Goal: Task Accomplishment & Management: Complete application form

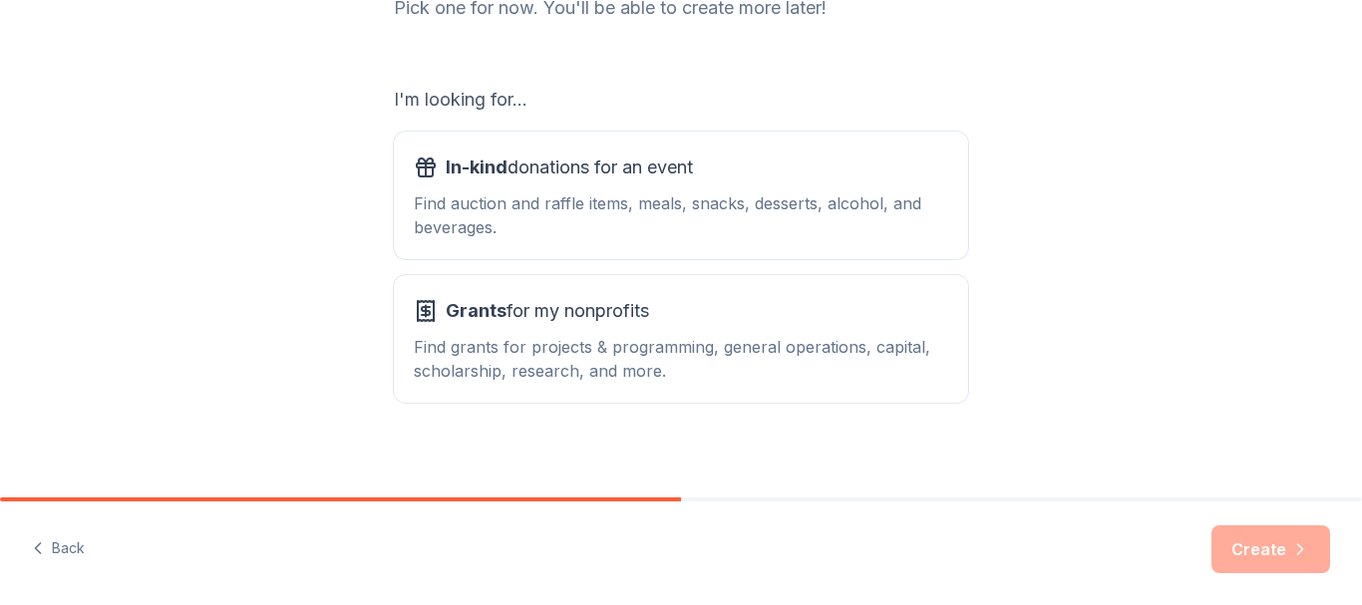
scroll to position [298, 0]
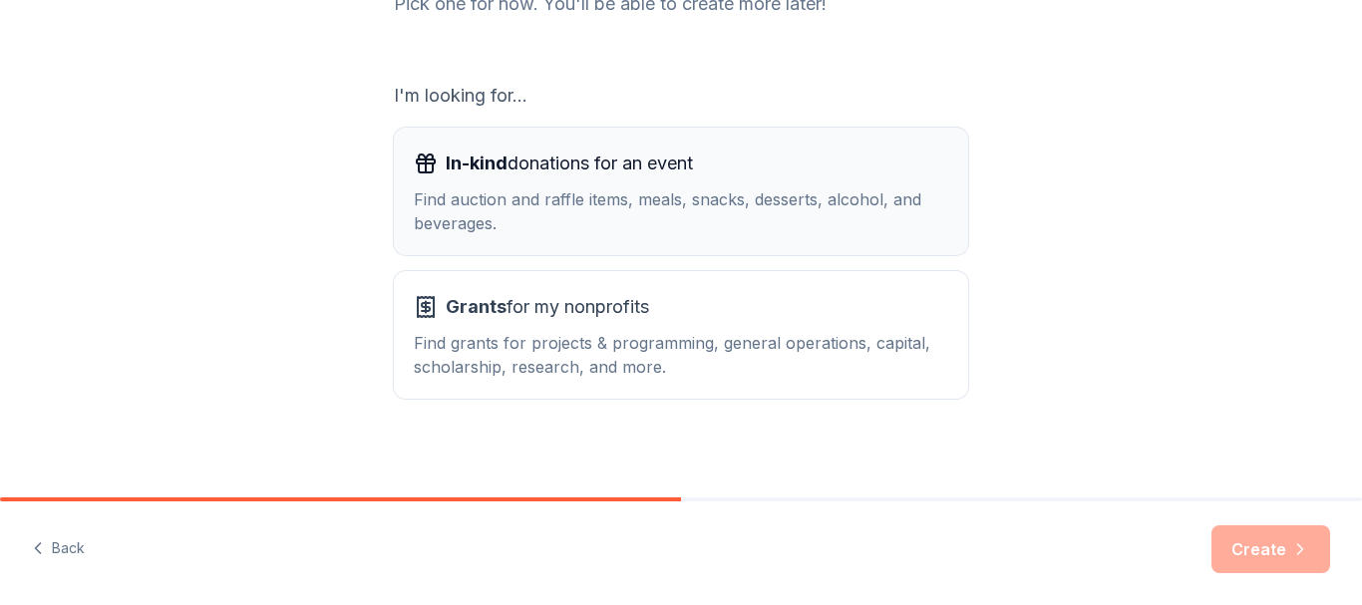
click at [602, 173] on span "In-kind donations for an event" at bounding box center [569, 164] width 247 height 32
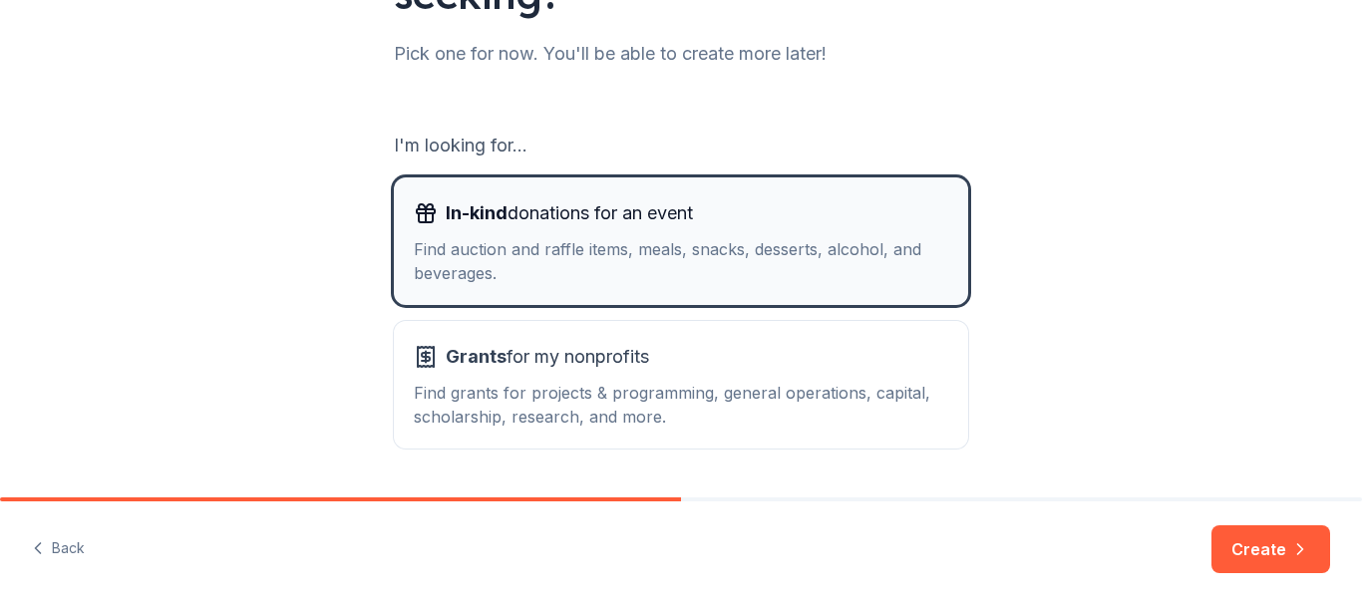
scroll to position [216, 0]
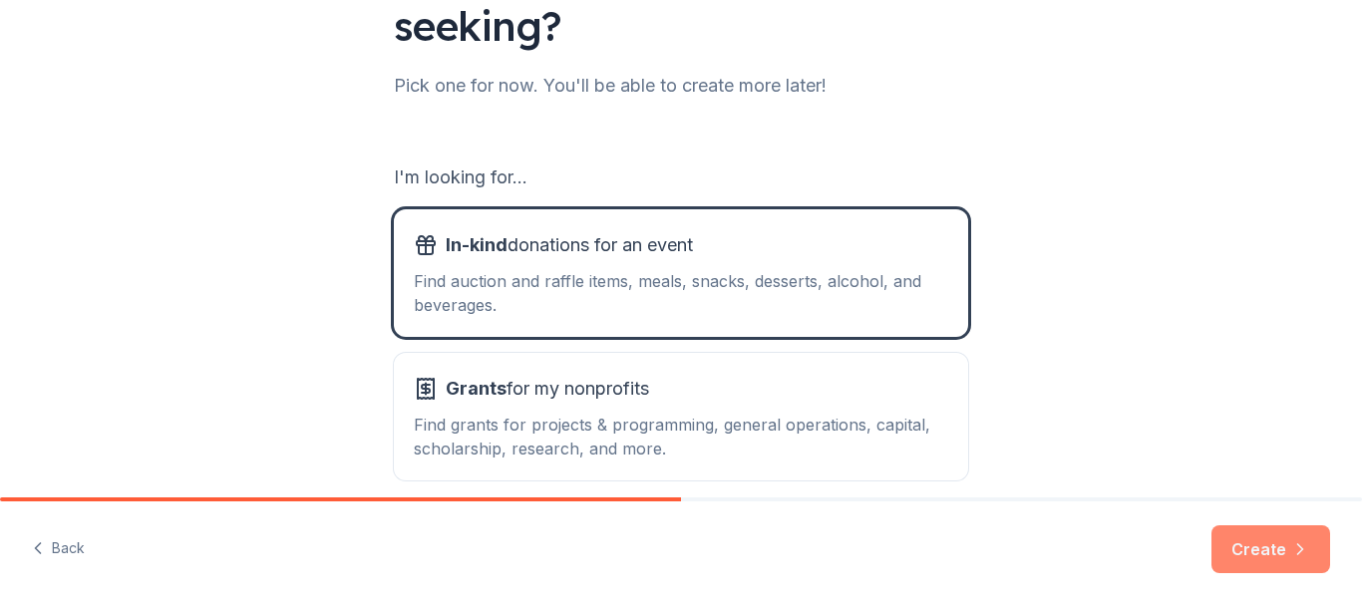
click at [1251, 554] on button "Create" at bounding box center [1271, 550] width 119 height 48
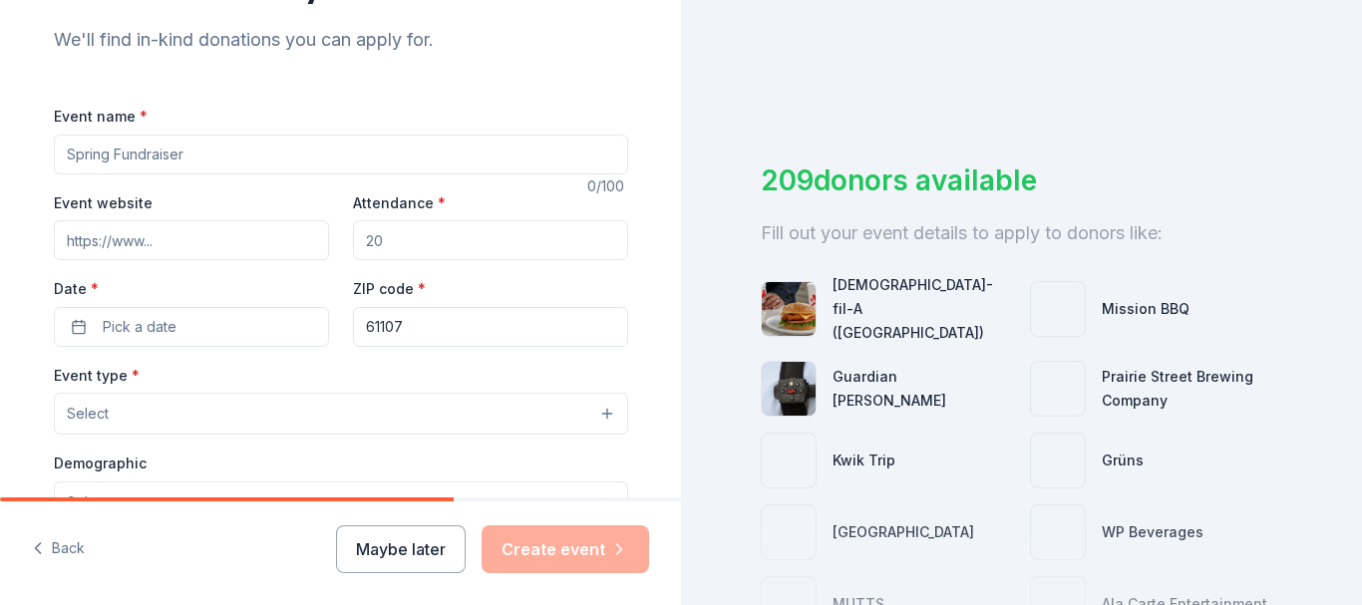
scroll to position [219, 0]
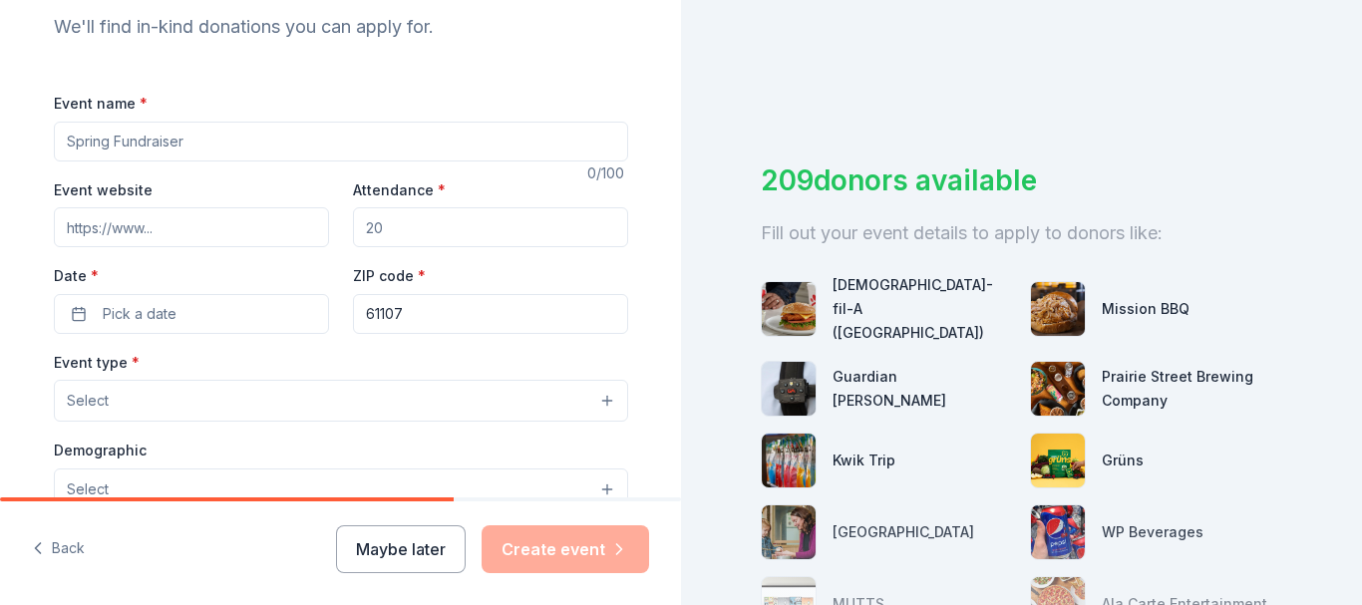
click at [224, 150] on input "Event name *" at bounding box center [341, 142] width 575 height 40
type input "Fall Fundraiser"
click at [139, 223] on input "Event website" at bounding box center [191, 227] width 275 height 40
paste input "Emerald City Cosmopolitan Club | Topeka KS Facebook · Emerald City Cosmopolitan…"
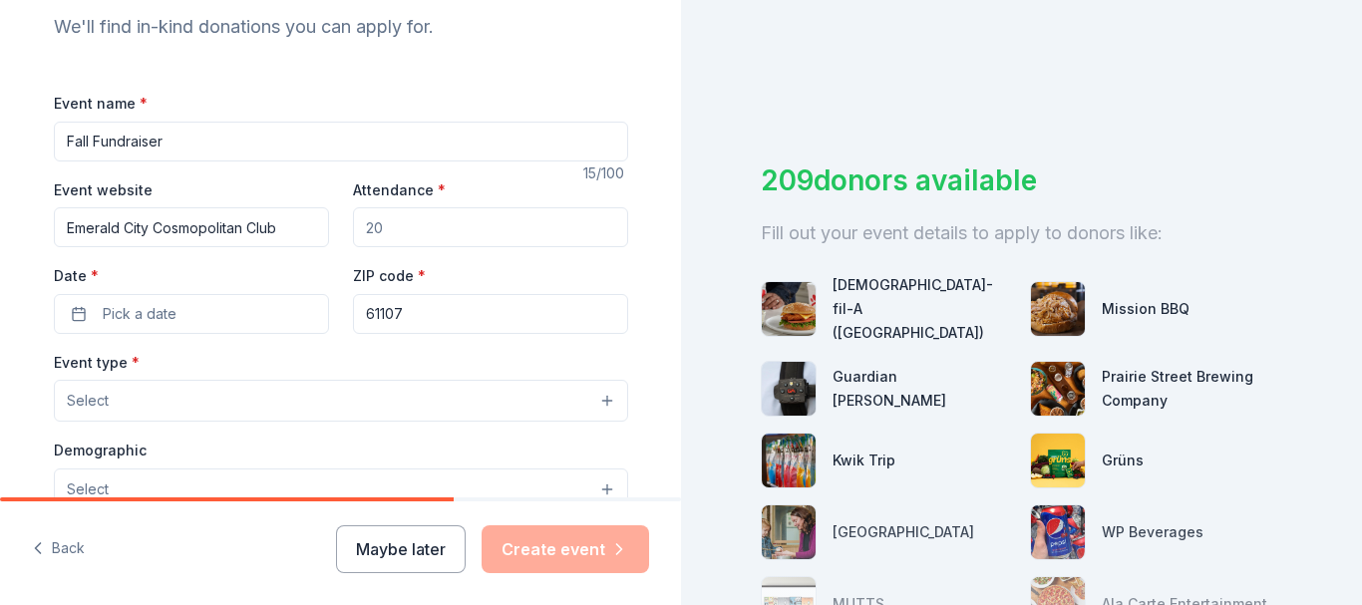
click at [383, 223] on input "Attendance *" at bounding box center [490, 227] width 275 height 40
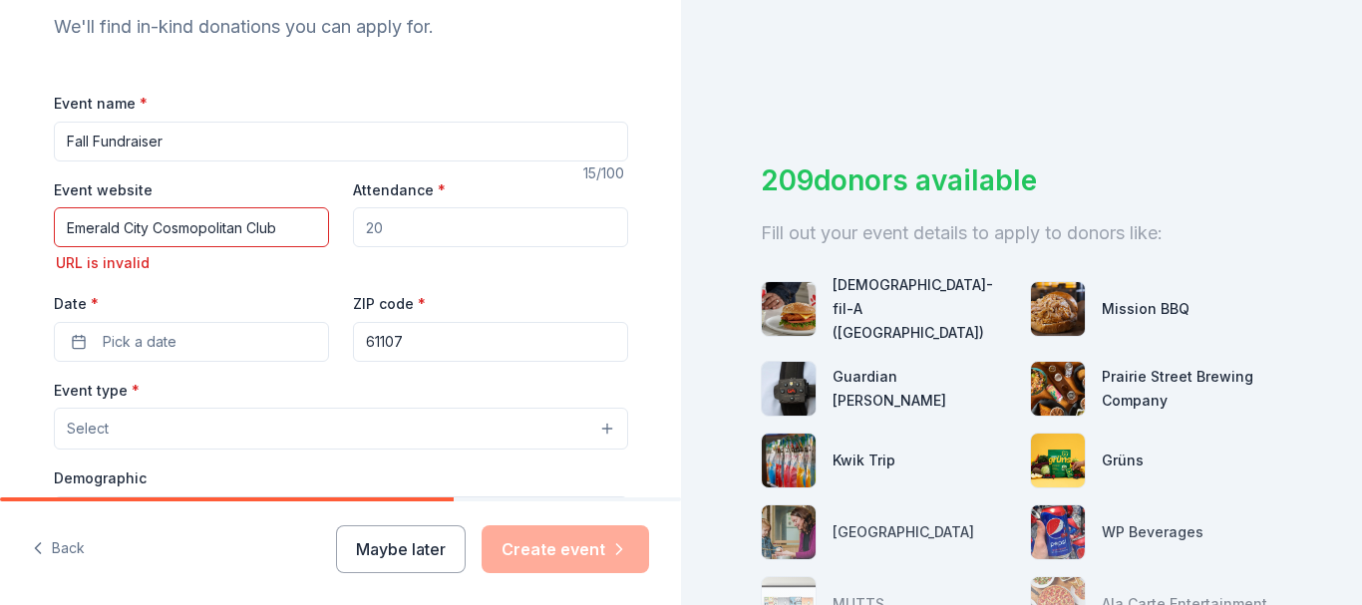
click at [63, 218] on input "Emerald City Cosmopolitan Club" at bounding box center [191, 227] width 275 height 40
type input "www.EmeraldCityCosmoClub"
click at [400, 228] on input "Attendance *" at bounding box center [490, 227] width 275 height 40
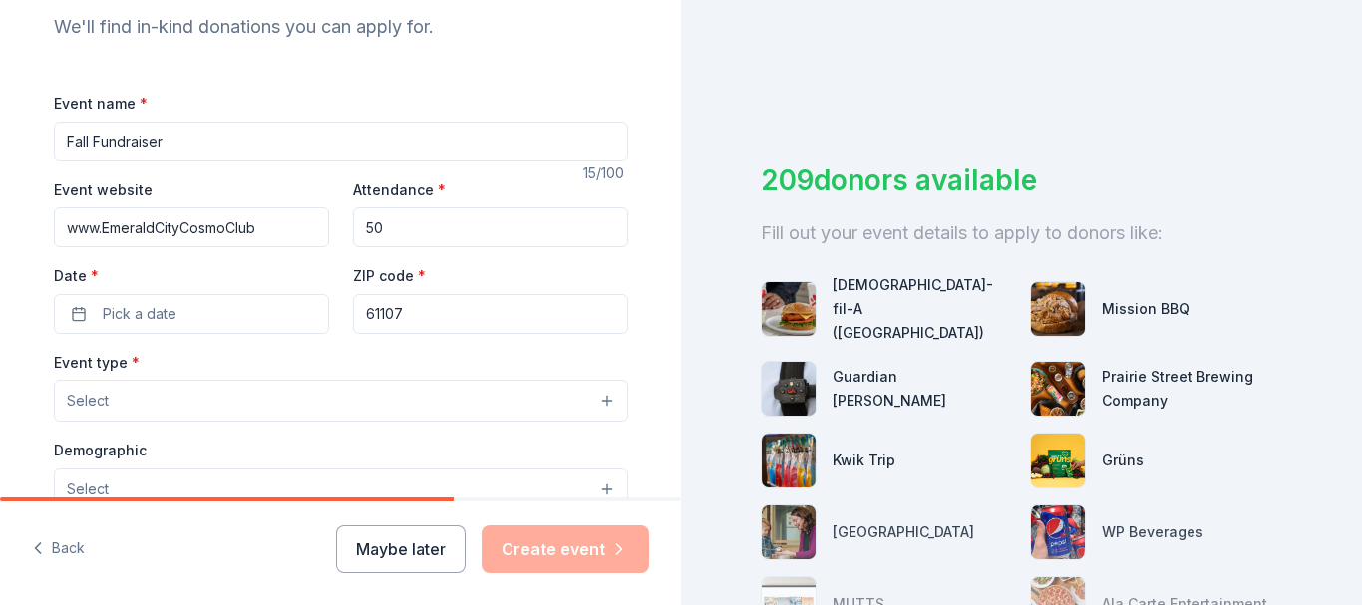
type input "50"
click at [54, 294] on button "Pick a date" at bounding box center [191, 314] width 275 height 40
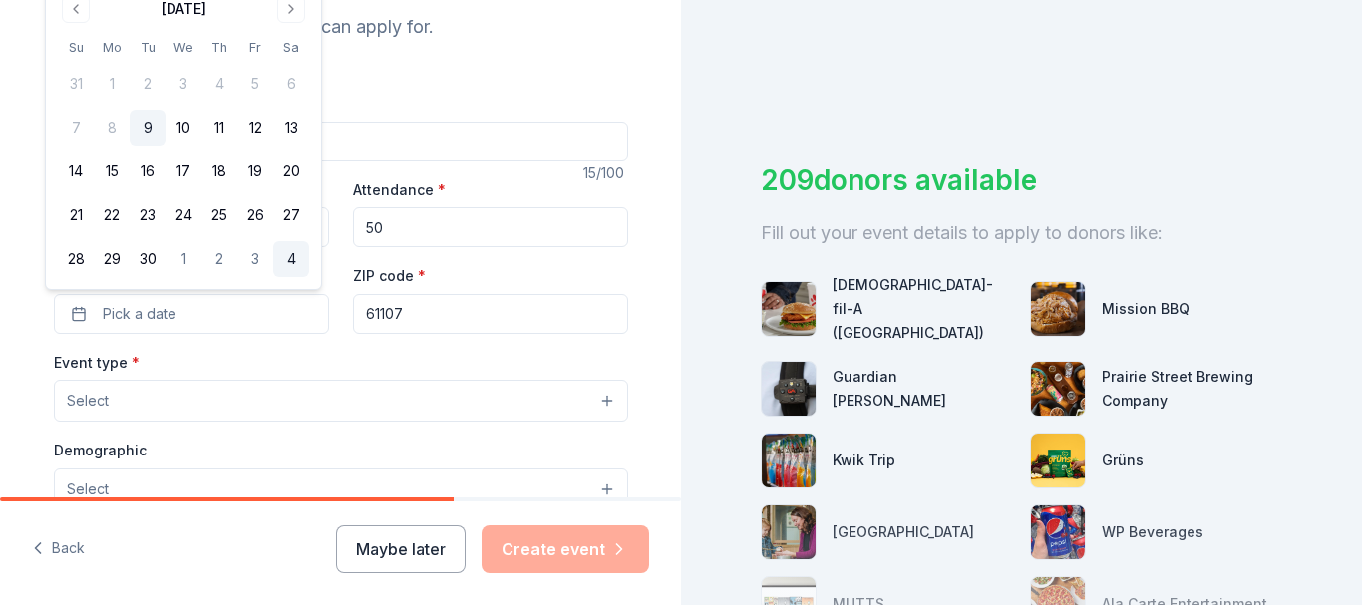
click at [291, 259] on button "4" at bounding box center [291, 259] width 36 height 36
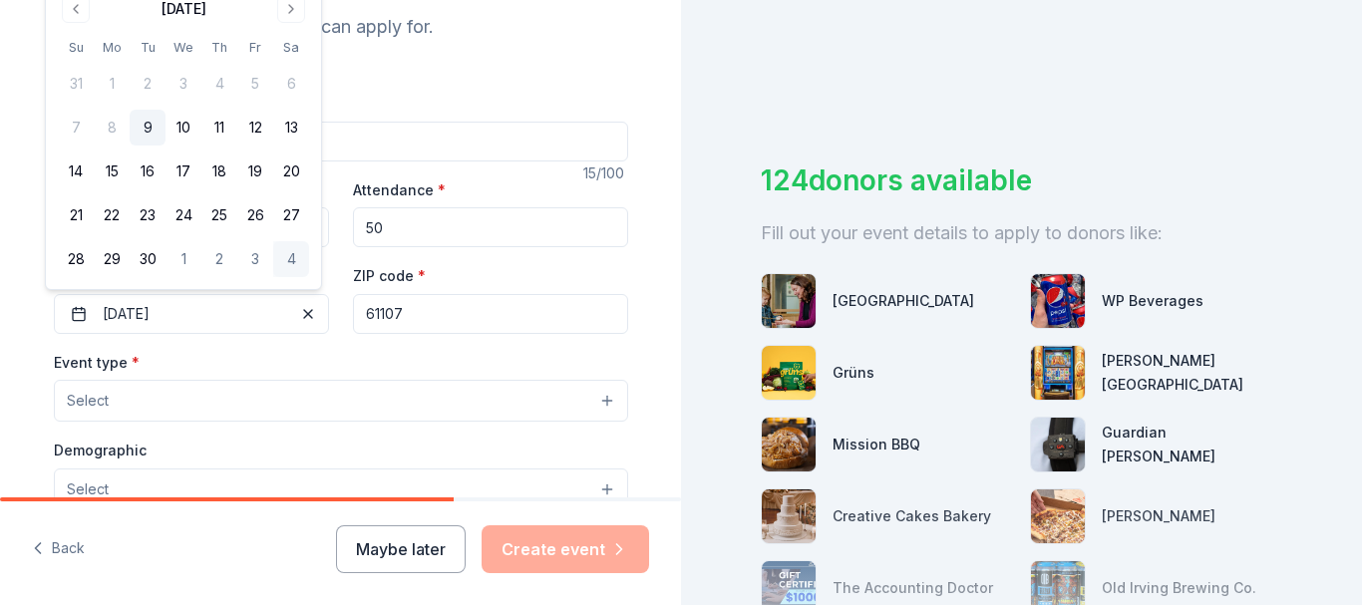
click at [446, 312] on input "61107" at bounding box center [490, 314] width 275 height 40
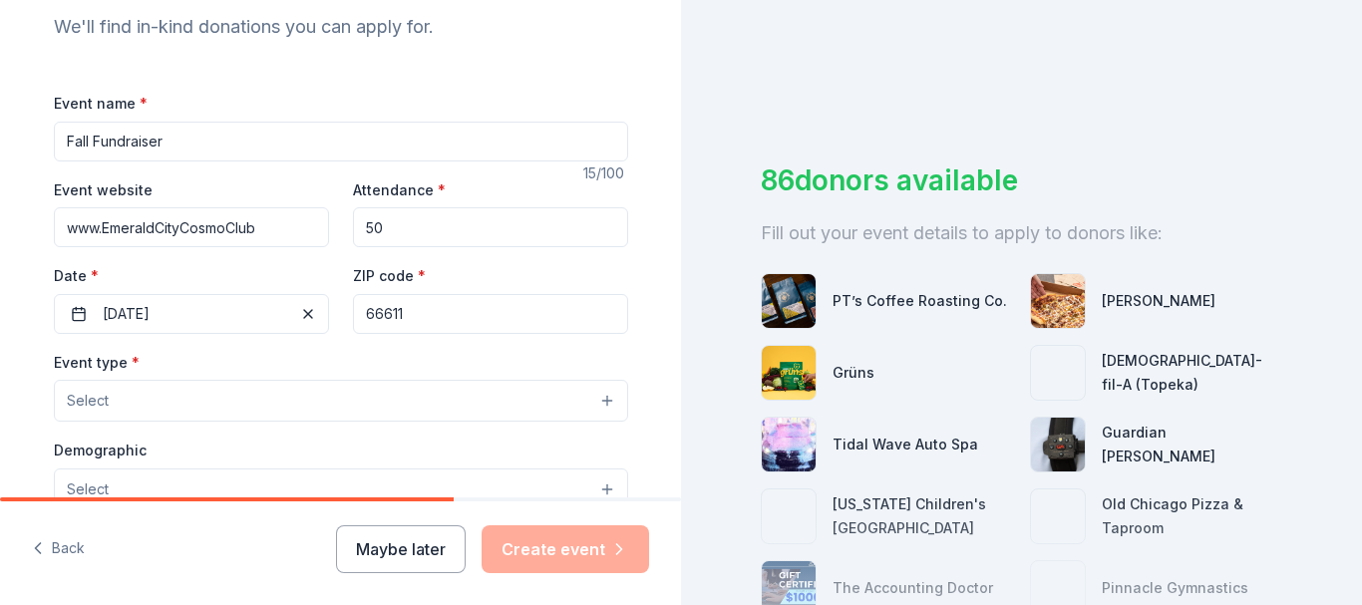
type input "66611"
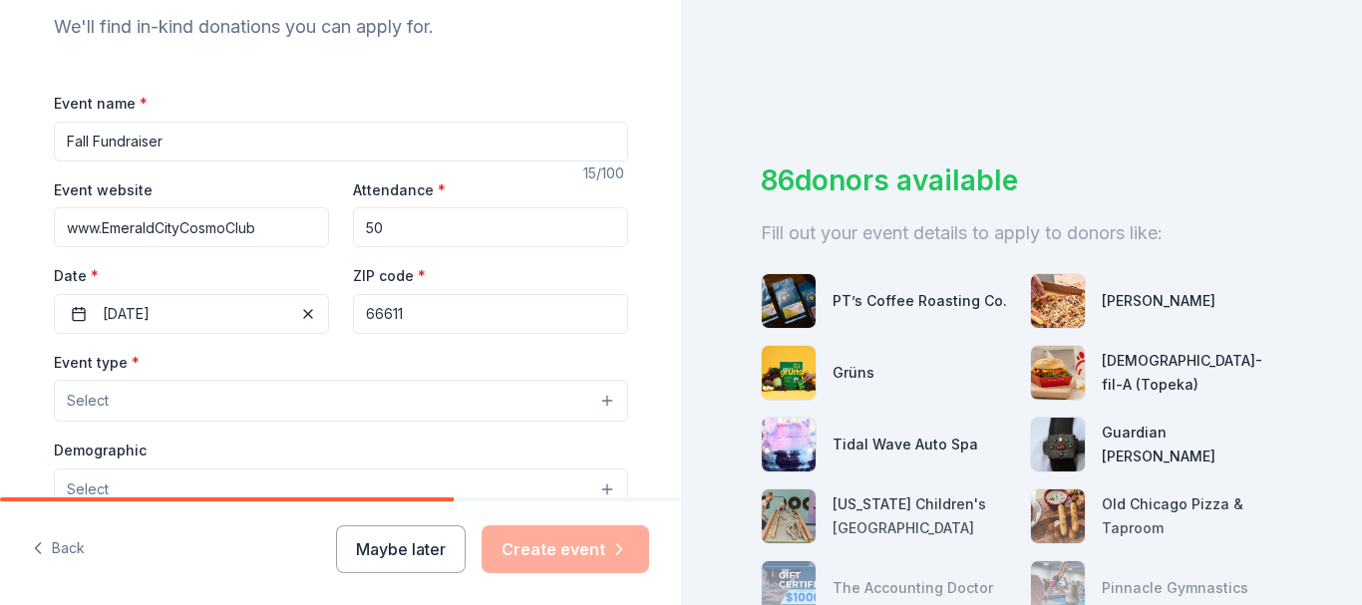
click at [123, 404] on button "Select" at bounding box center [341, 401] width 575 height 42
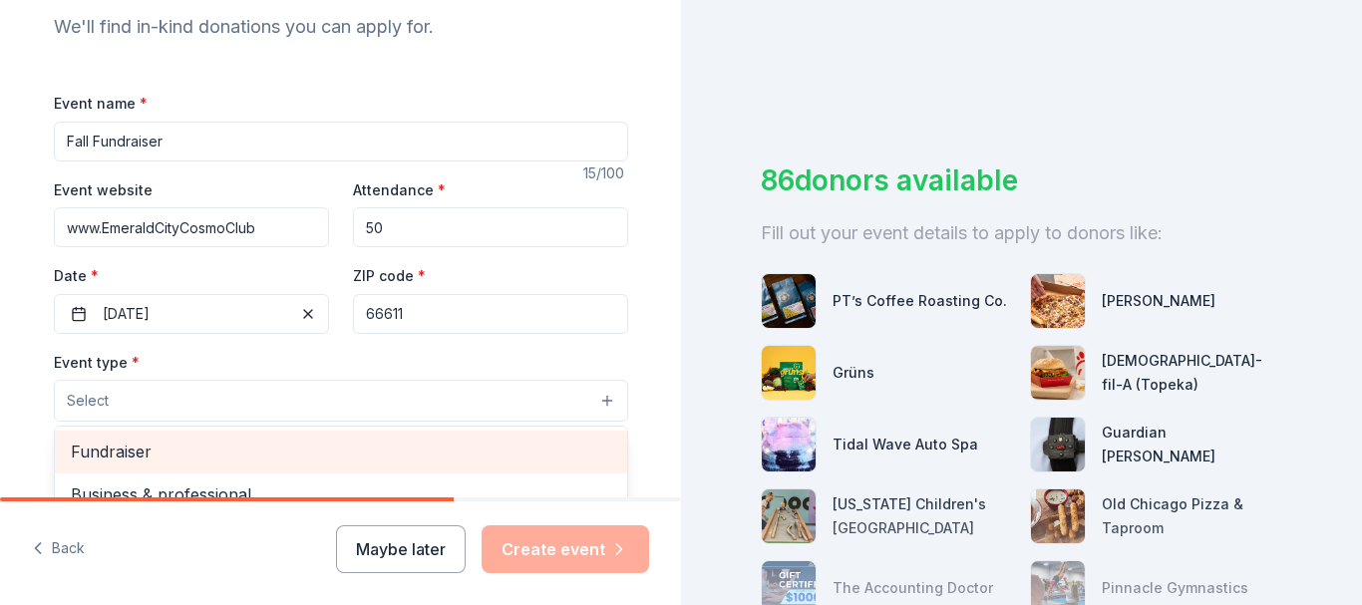
click at [116, 451] on span "Fundraiser" at bounding box center [341, 452] width 541 height 26
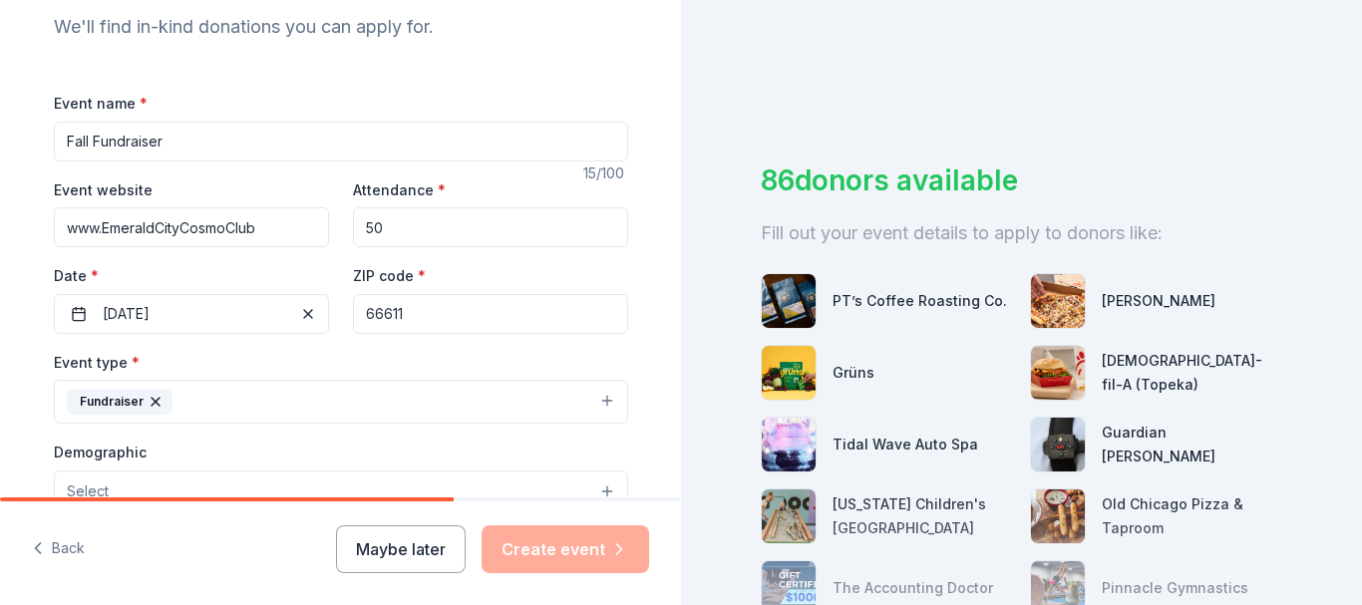
click at [164, 148] on input "Fall Fundraiser" at bounding box center [341, 142] width 575 height 40
type input "F"
type input "C"
type input "e"
paste input "Emerald City Cosmopolitan Club | Topeka KS Facebook · Emerald City Cosmopolitan…"
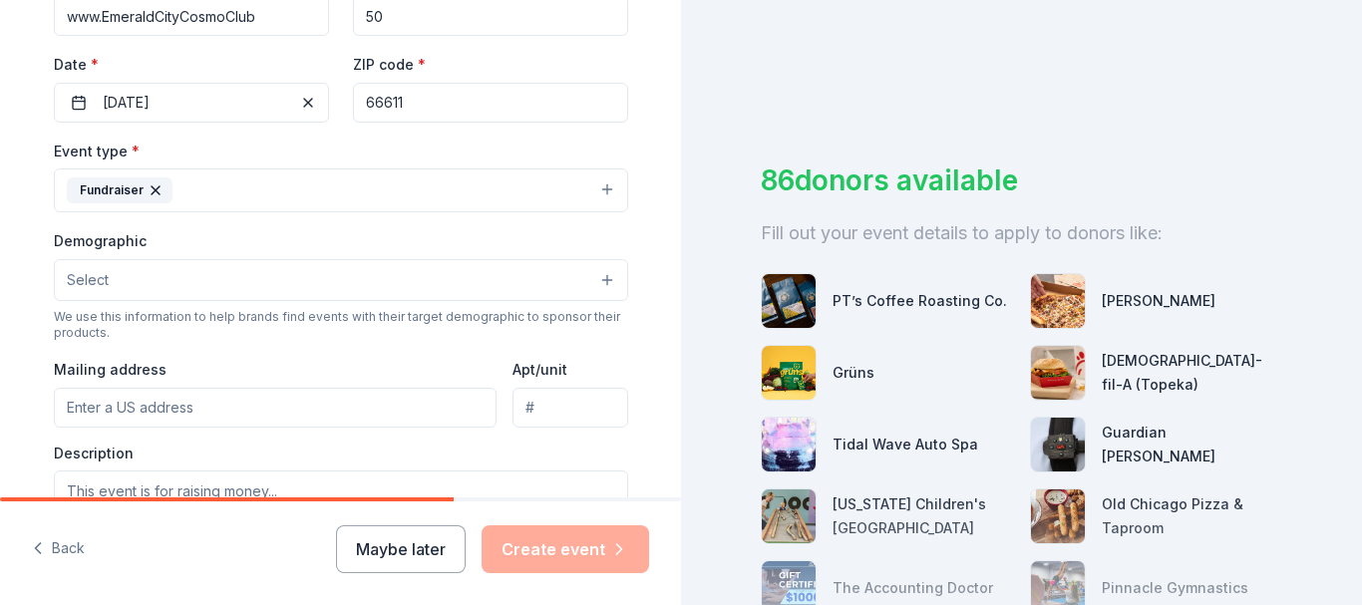
scroll to position [435, 0]
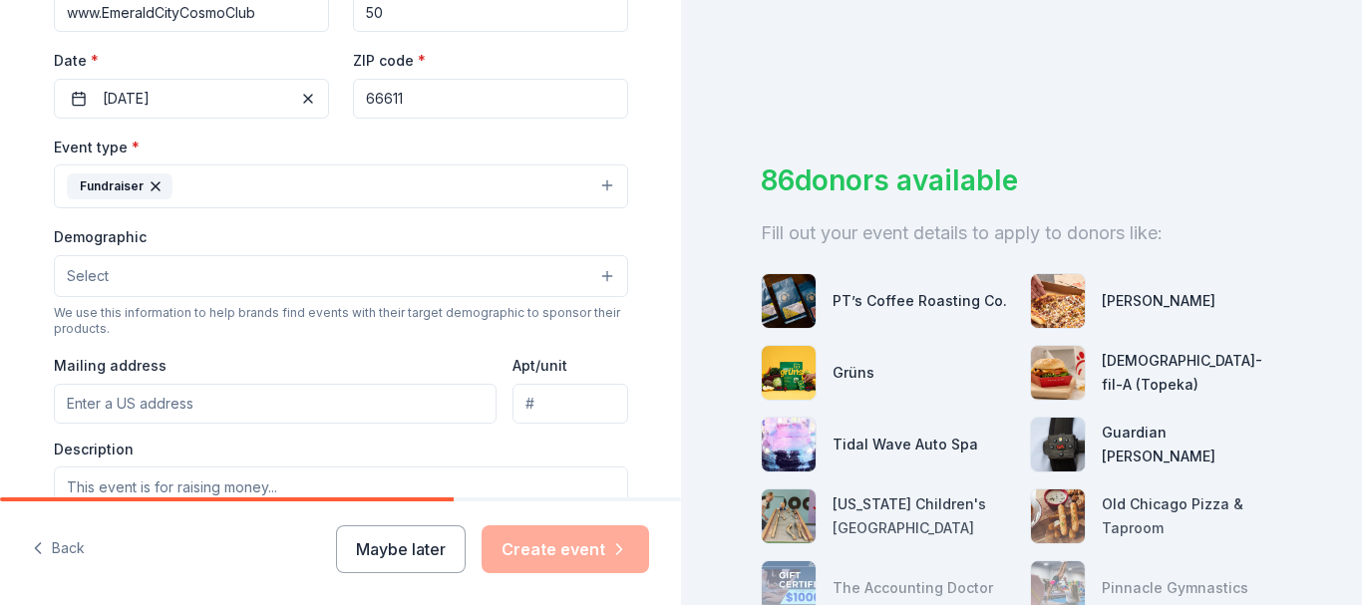
type input "Emerald City Cosmo Club 6th Annual Cornhole Tournament"
click at [607, 269] on button "Select" at bounding box center [341, 276] width 575 height 42
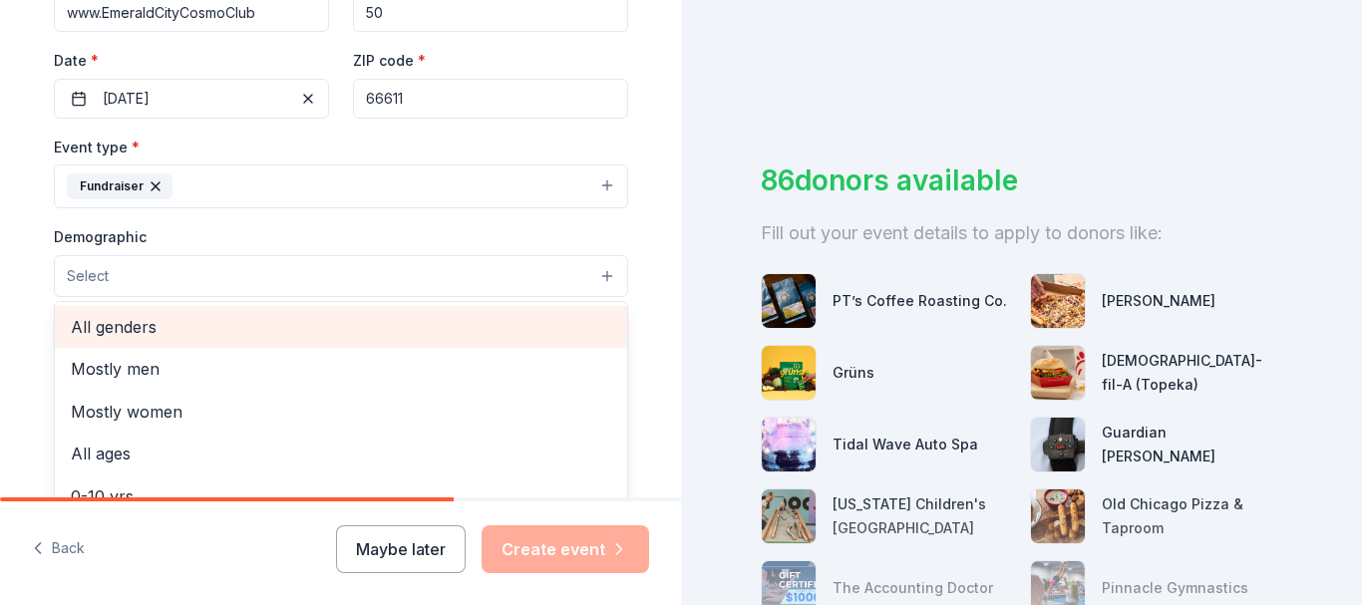
click at [115, 329] on span "All genders" at bounding box center [341, 327] width 541 height 26
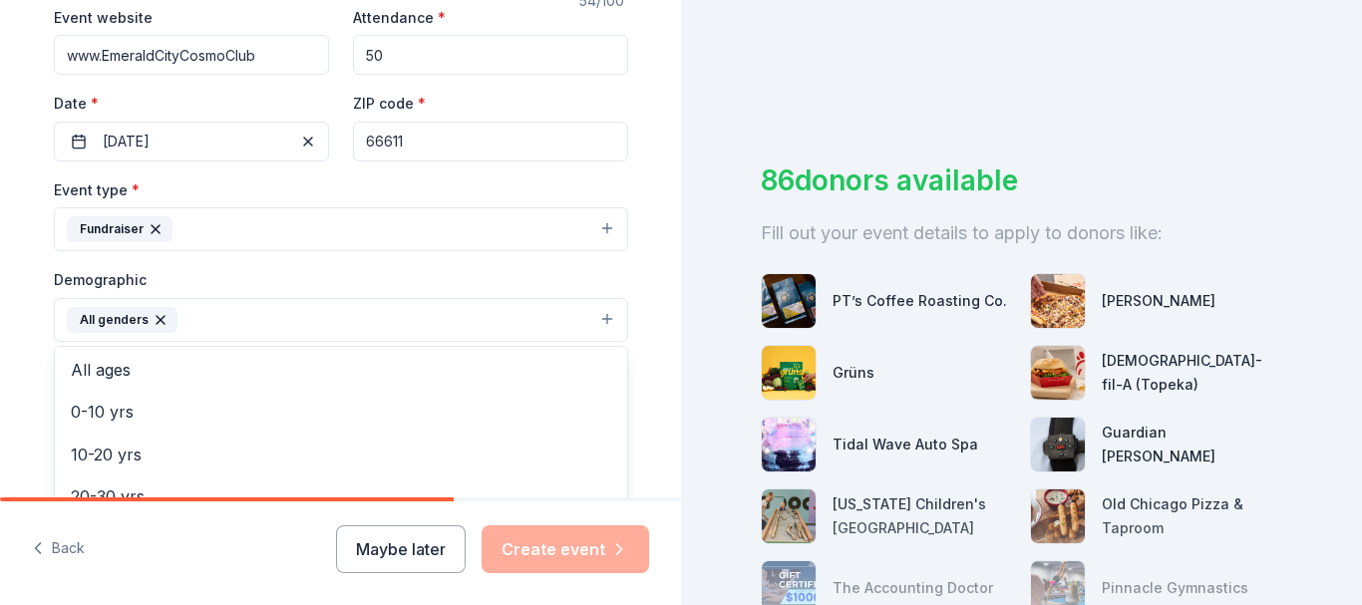
scroll to position [74, 0]
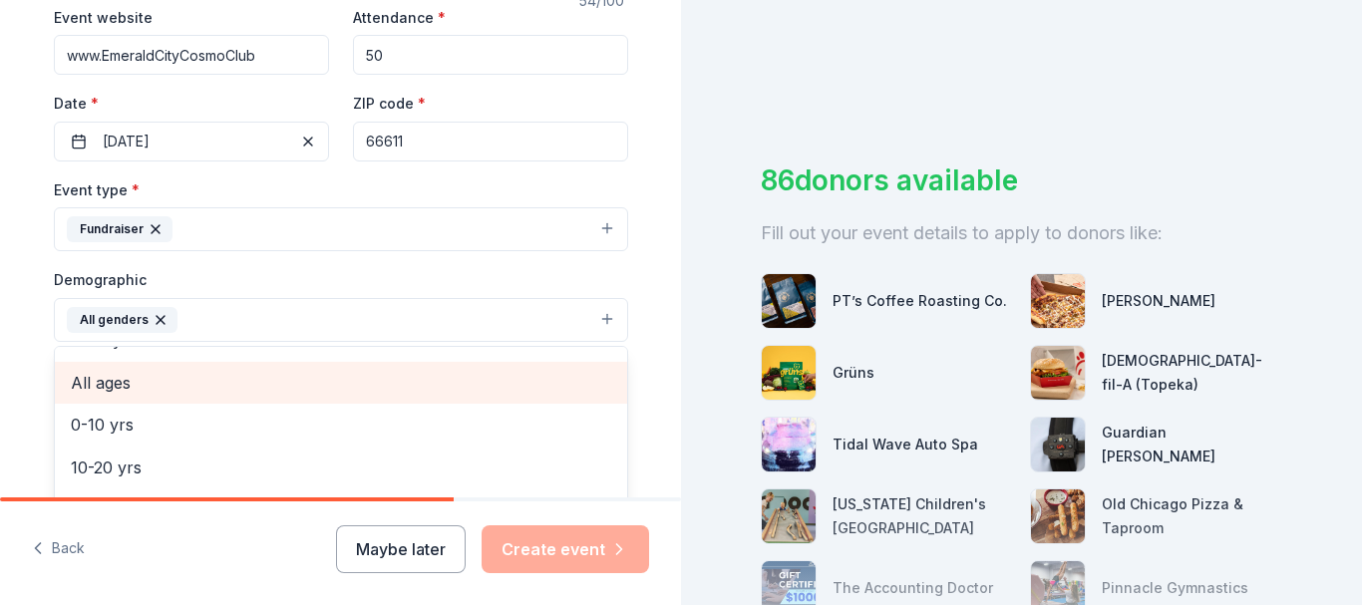
click at [106, 388] on span "All ages" at bounding box center [341, 383] width 541 height 26
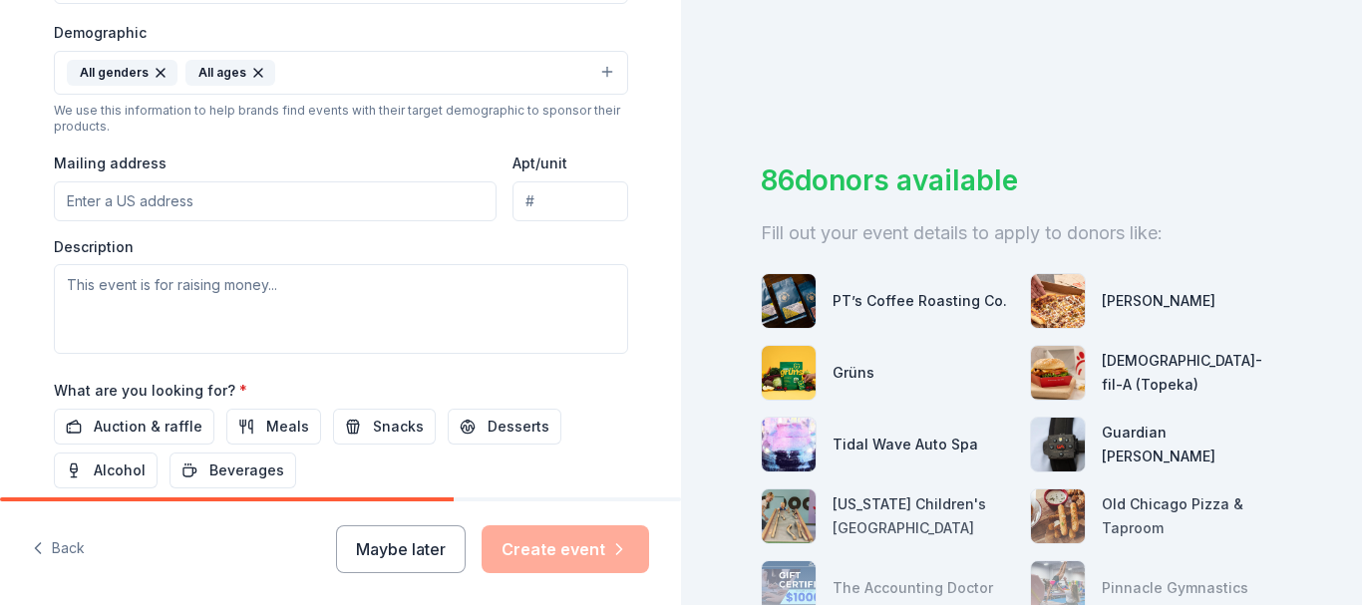
scroll to position [642, 0]
click at [178, 203] on input "Mailing address" at bounding box center [276, 199] width 444 height 40
type input "525 Coal Street"
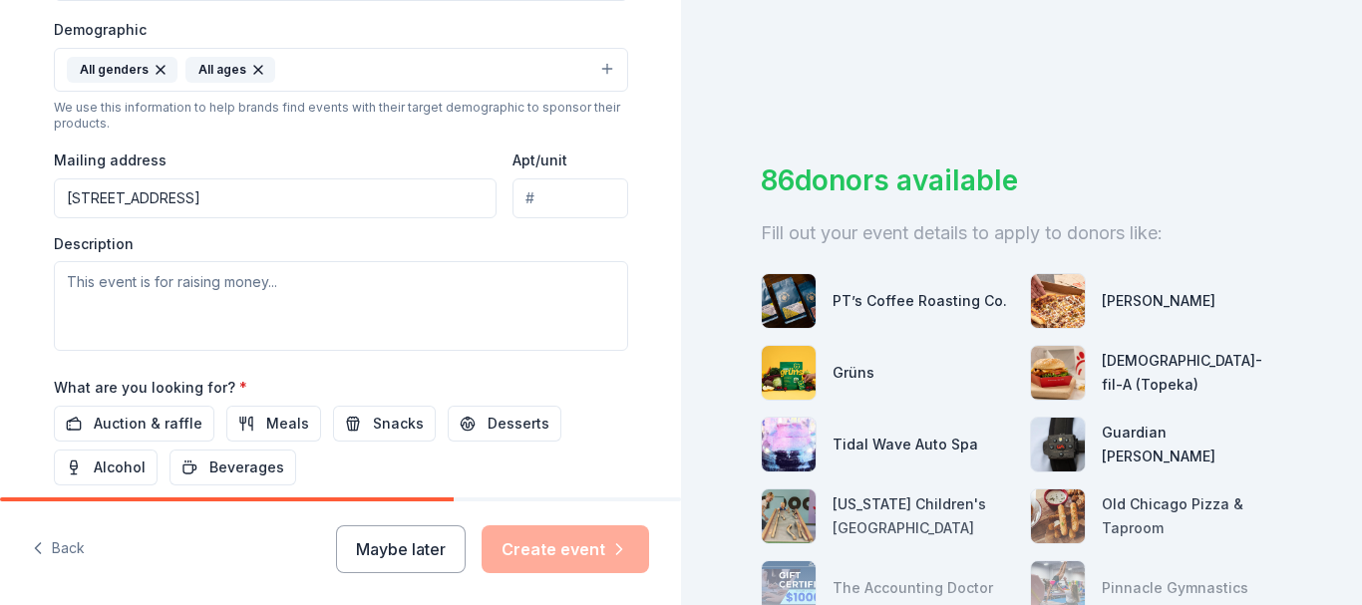
type input "Apt C"
click at [328, 290] on textarea at bounding box center [341, 306] width 575 height 90
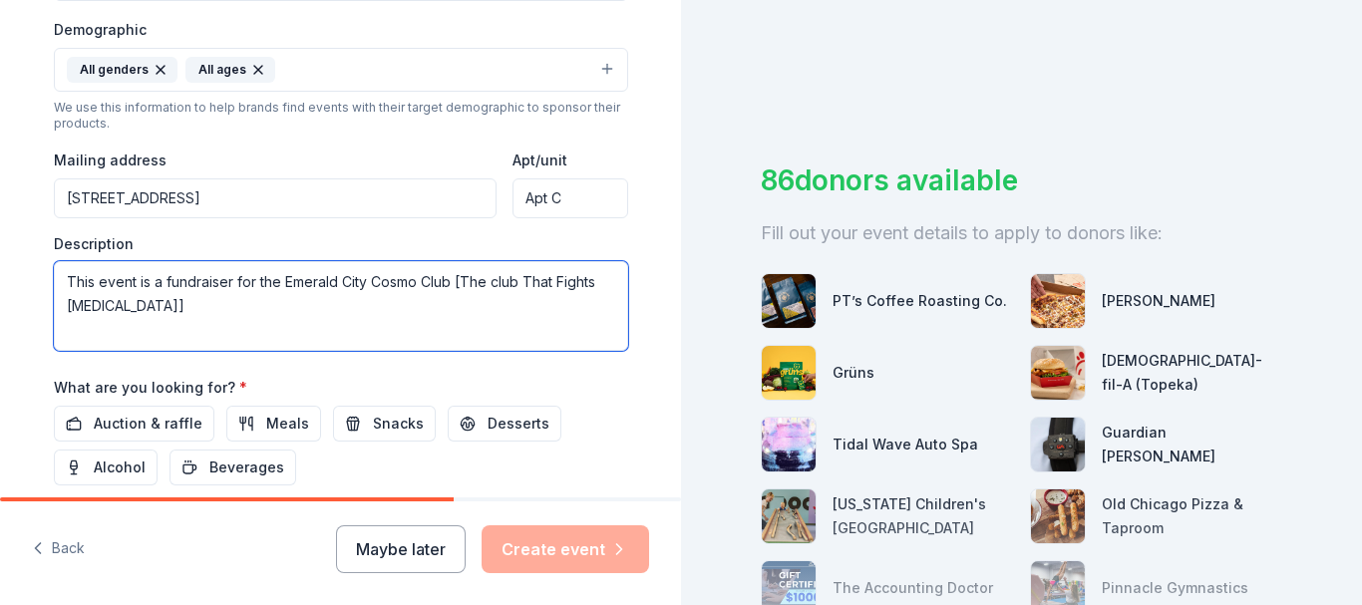
drag, startPoint x: 456, startPoint y: 280, endPoint x: 455, endPoint y: 298, distance: 18.0
click at [455, 298] on textarea "This event is a fundraiser for the Emerald City Cosmo Club [The club That Fight…" at bounding box center [341, 306] width 575 height 90
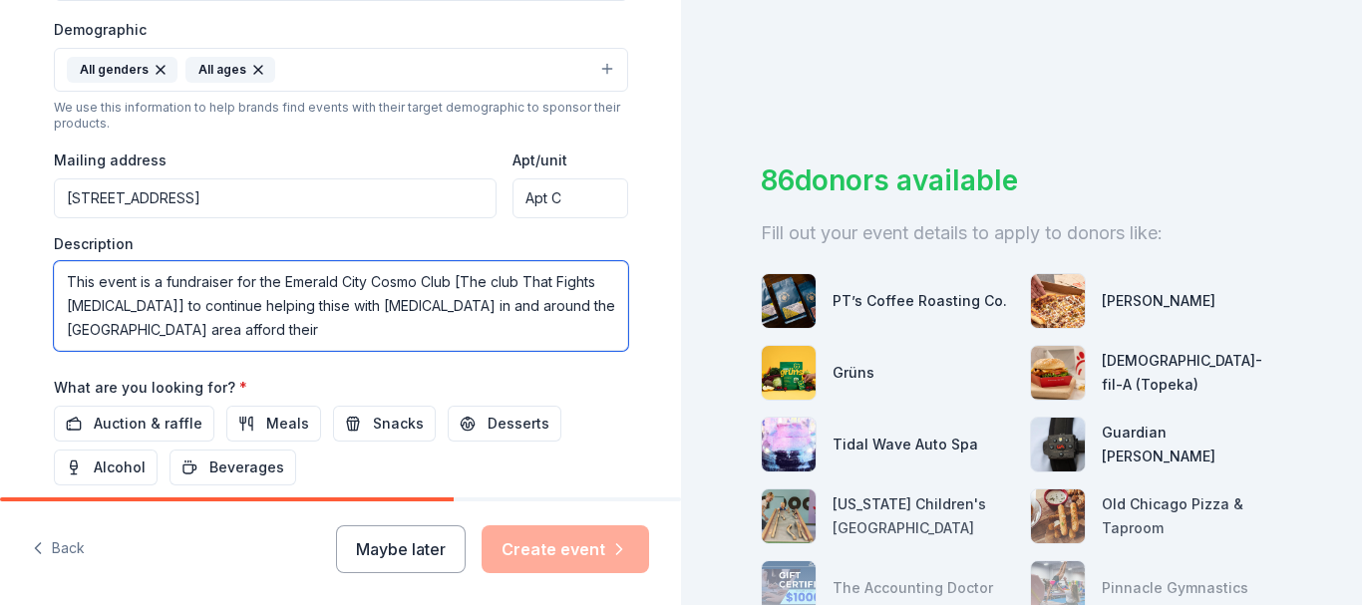
click at [195, 338] on textarea "This event is a fundraiser for the Emerald City Cosmo Club [The club That Fight…" at bounding box center [341, 306] width 575 height 90
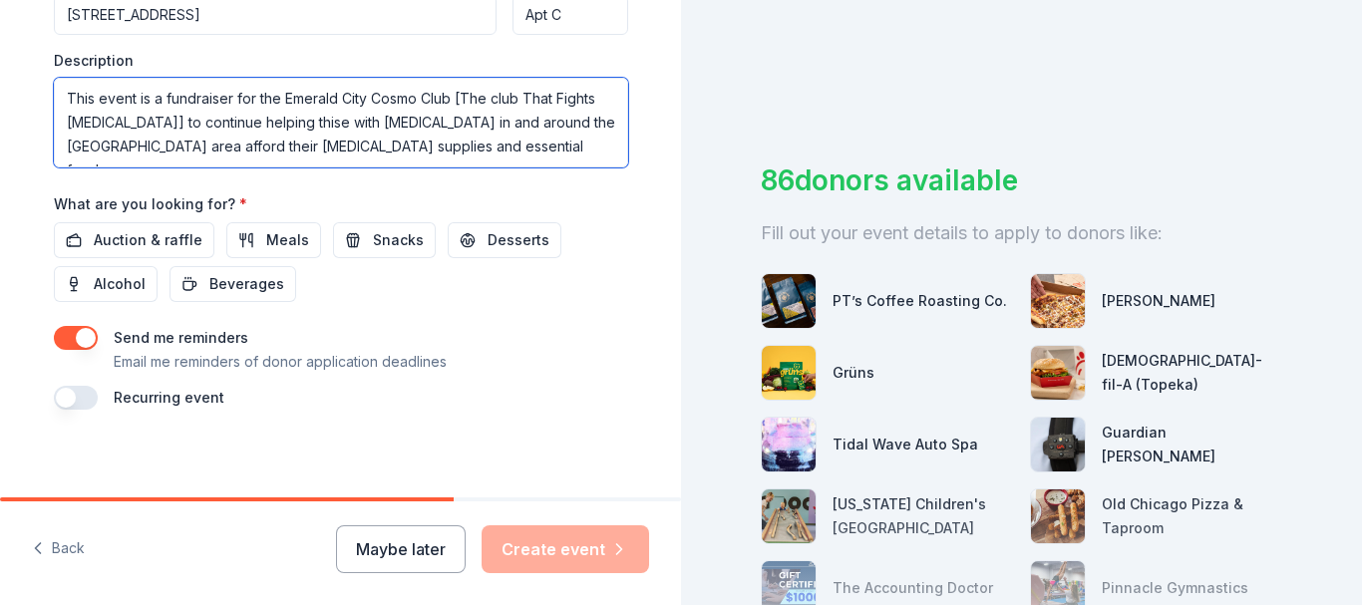
scroll to position [832, 0]
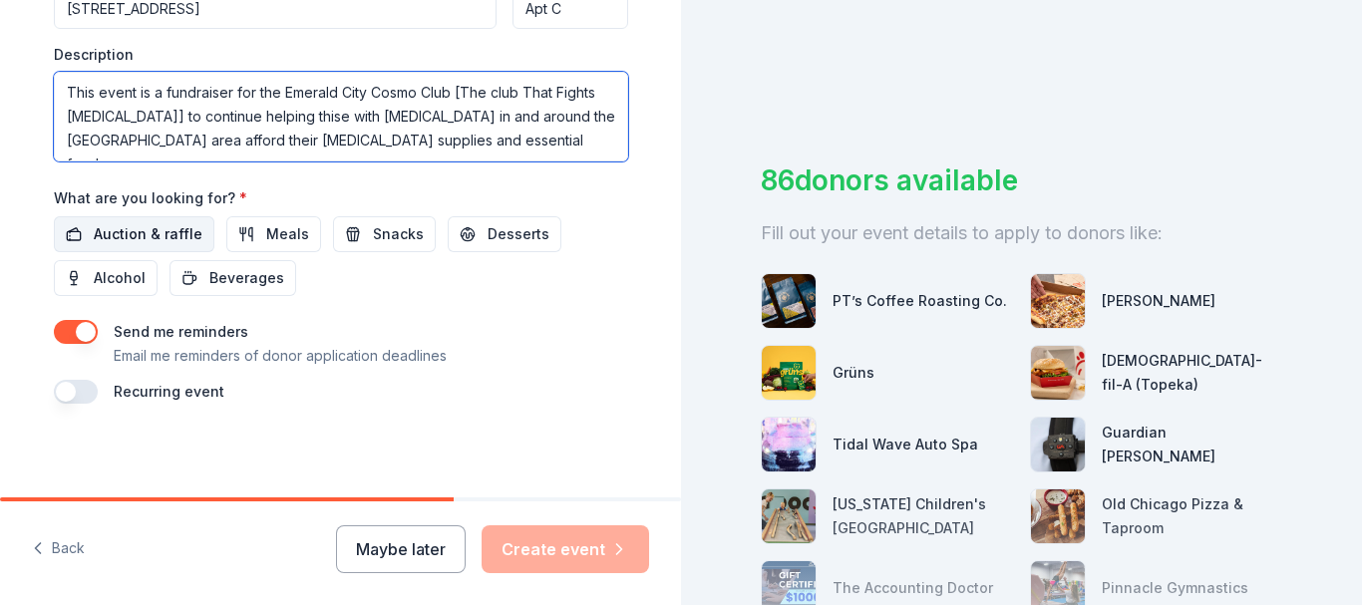
type textarea "This event is a fundraiser for the Emerald City Cosmo Club [The club That Fight…"
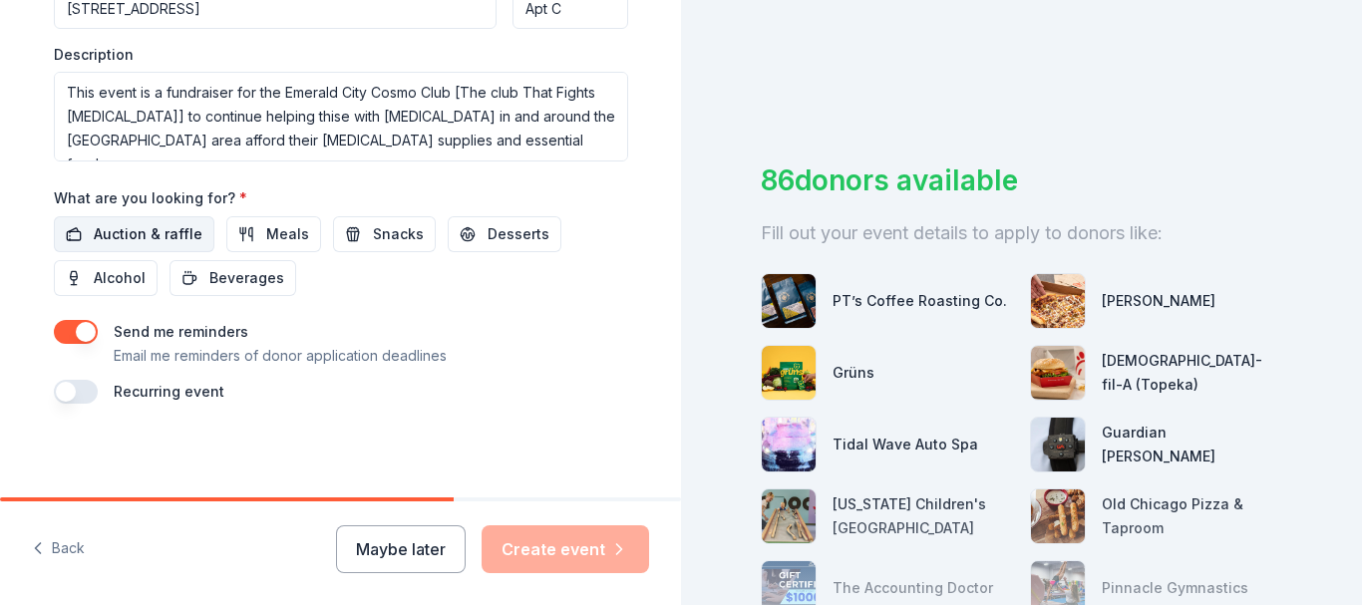
click at [144, 216] on button "Auction & raffle" at bounding box center [134, 234] width 161 height 36
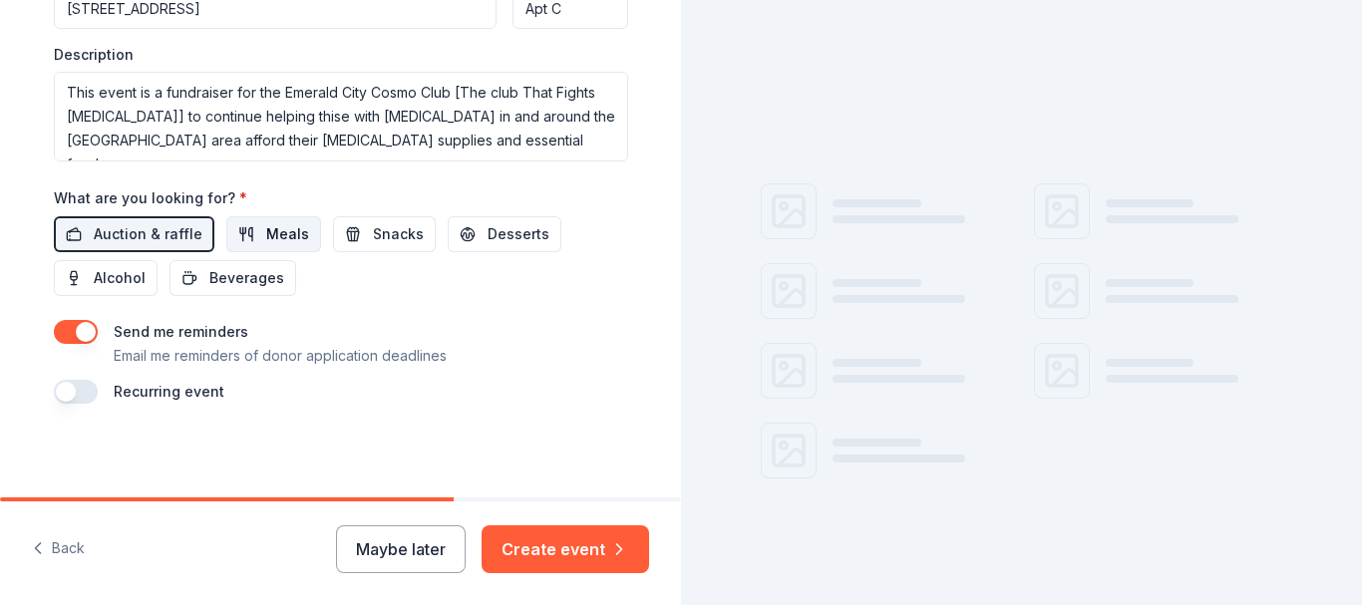
click at [268, 239] on span "Meals" at bounding box center [287, 234] width 43 height 24
click at [382, 245] on span "Snacks" at bounding box center [398, 234] width 51 height 24
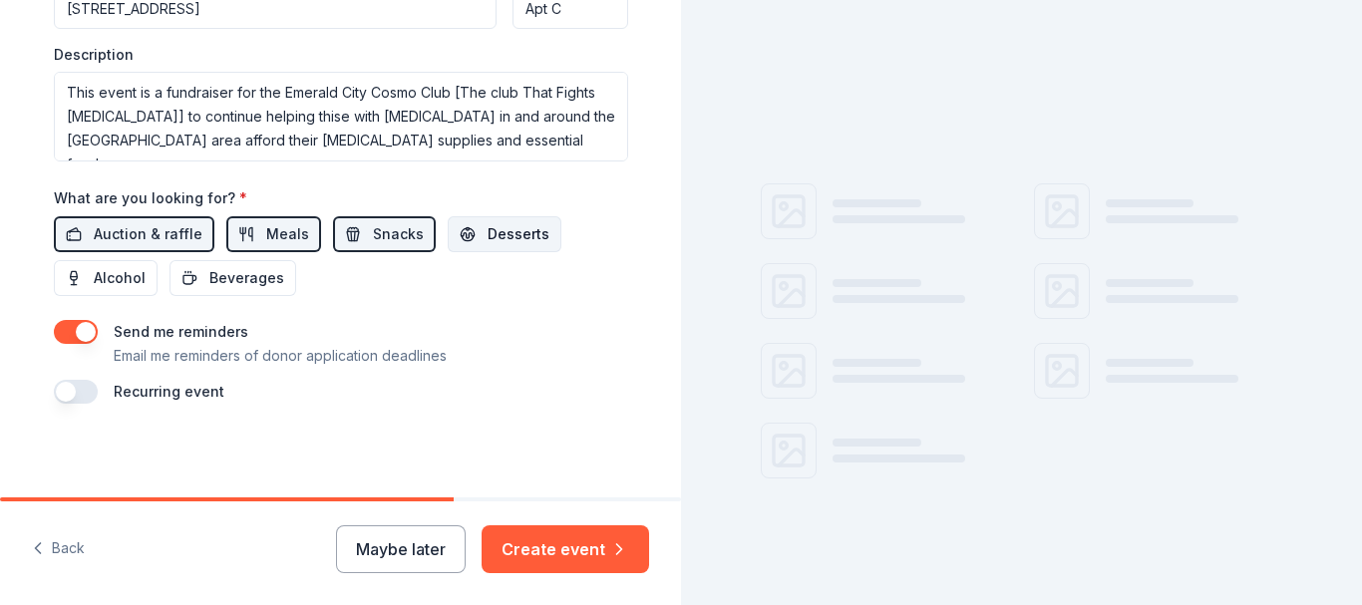
click at [495, 250] on button "Desserts" at bounding box center [505, 234] width 114 height 36
click at [103, 274] on span "Alcohol" at bounding box center [120, 278] width 52 height 24
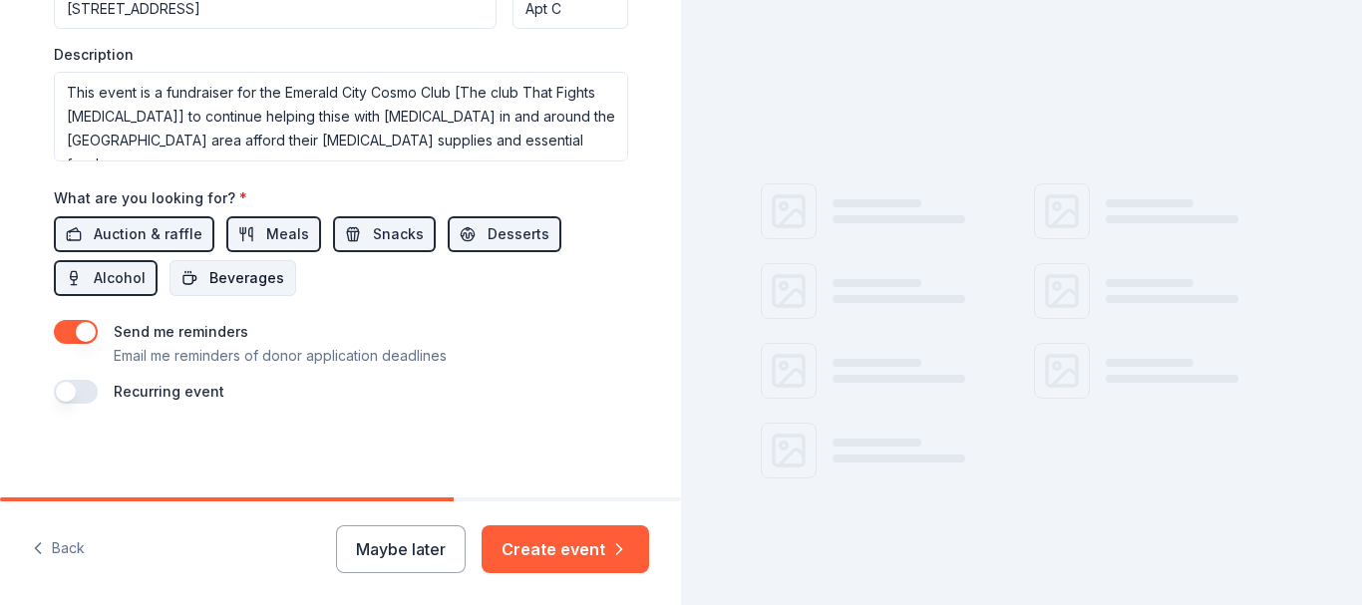
click at [244, 293] on button "Beverages" at bounding box center [233, 278] width 127 height 36
click at [78, 395] on button "button" at bounding box center [76, 390] width 44 height 24
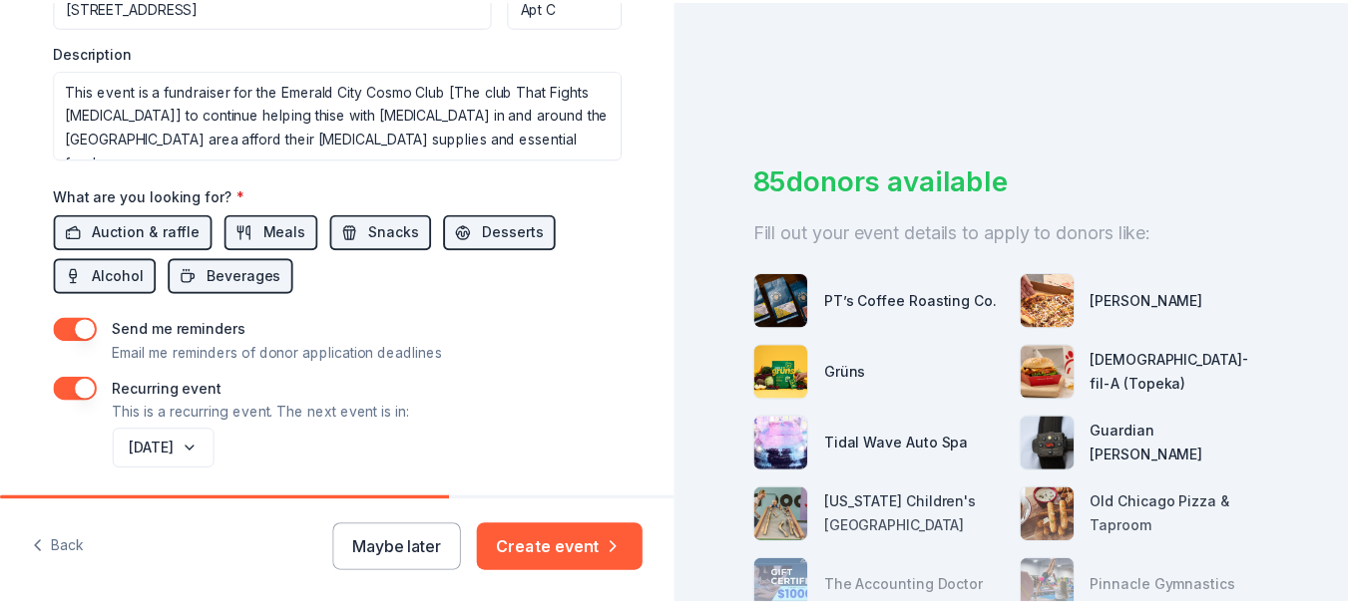
scroll to position [906, 0]
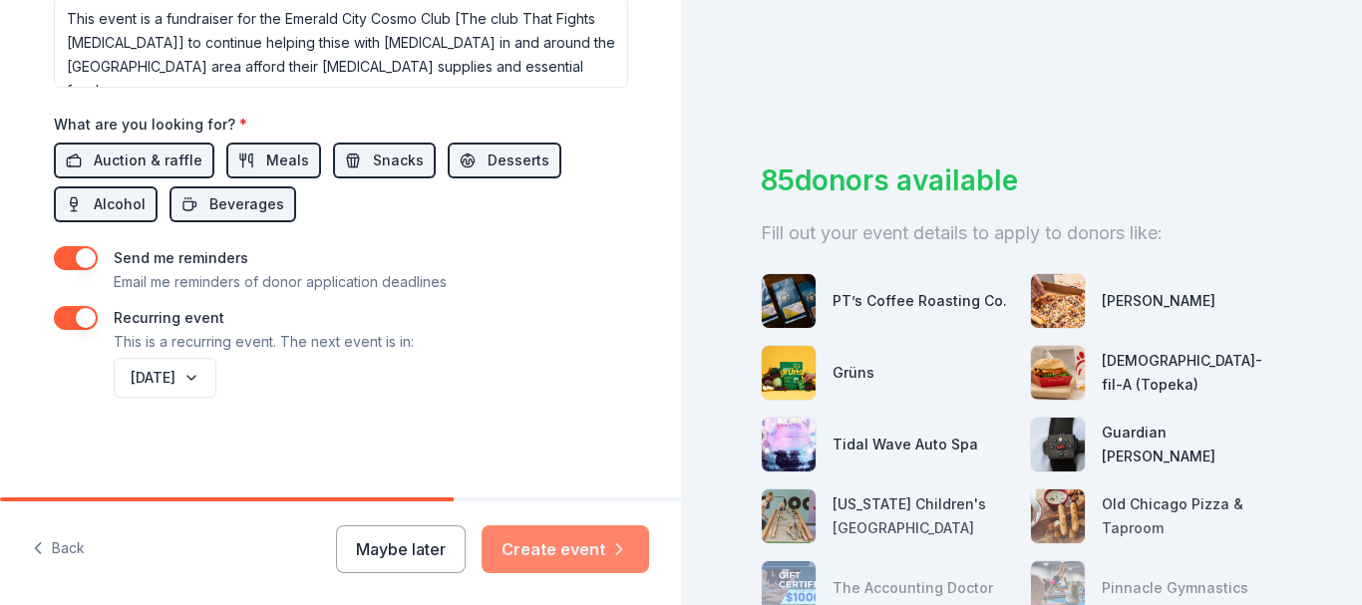
click at [582, 548] on button "Create event" at bounding box center [566, 550] width 168 height 48
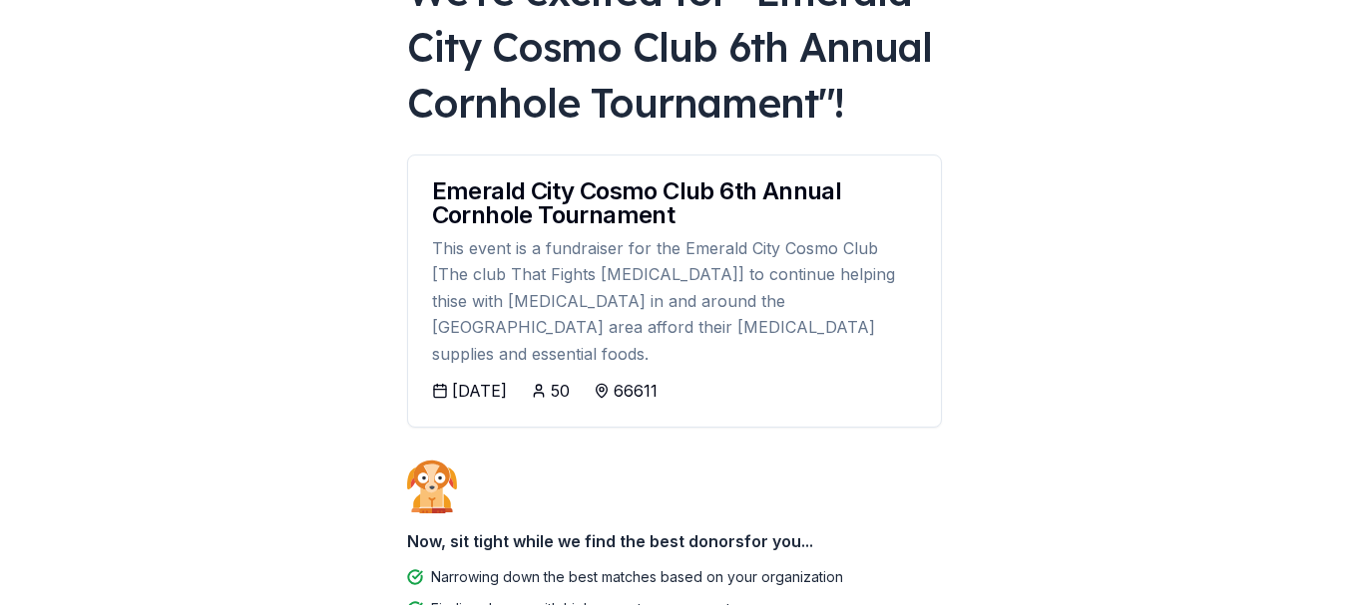
scroll to position [74, 0]
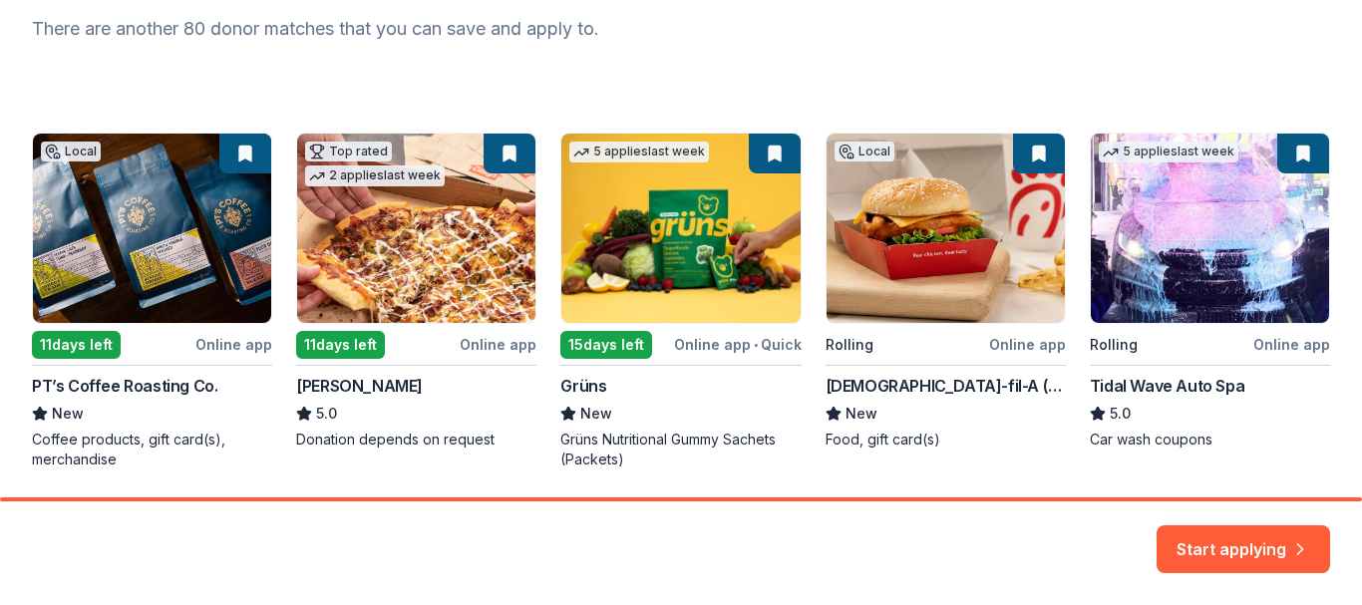
scroll to position [276, 0]
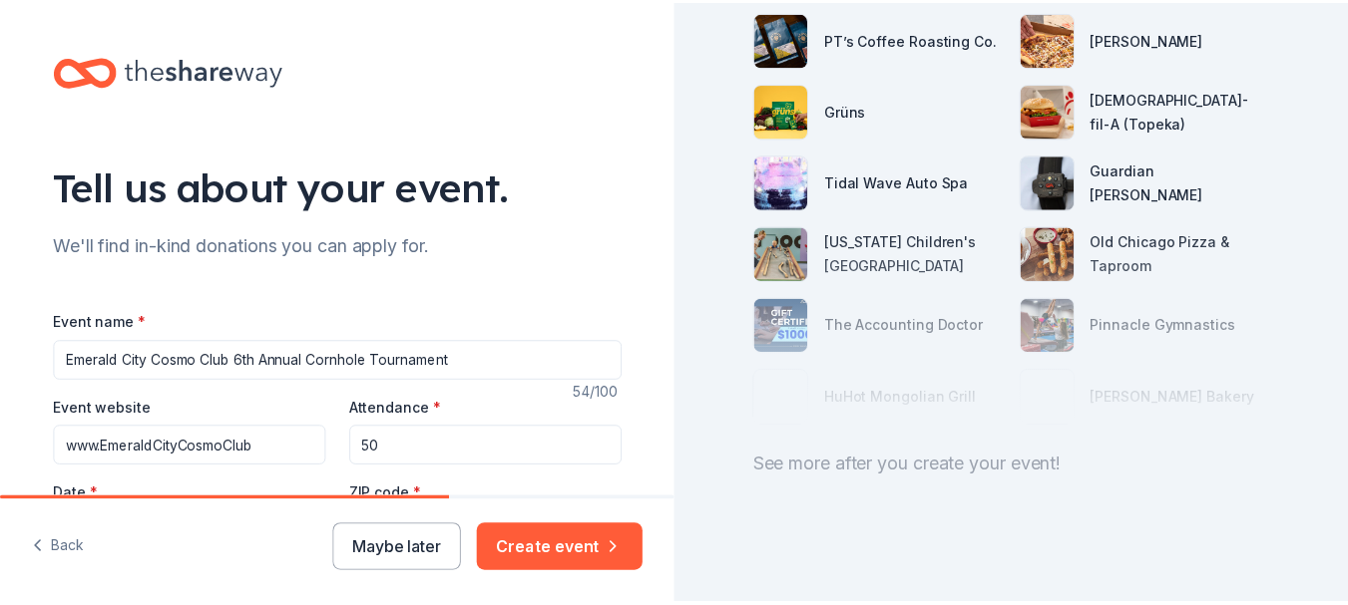
scroll to position [281, 0]
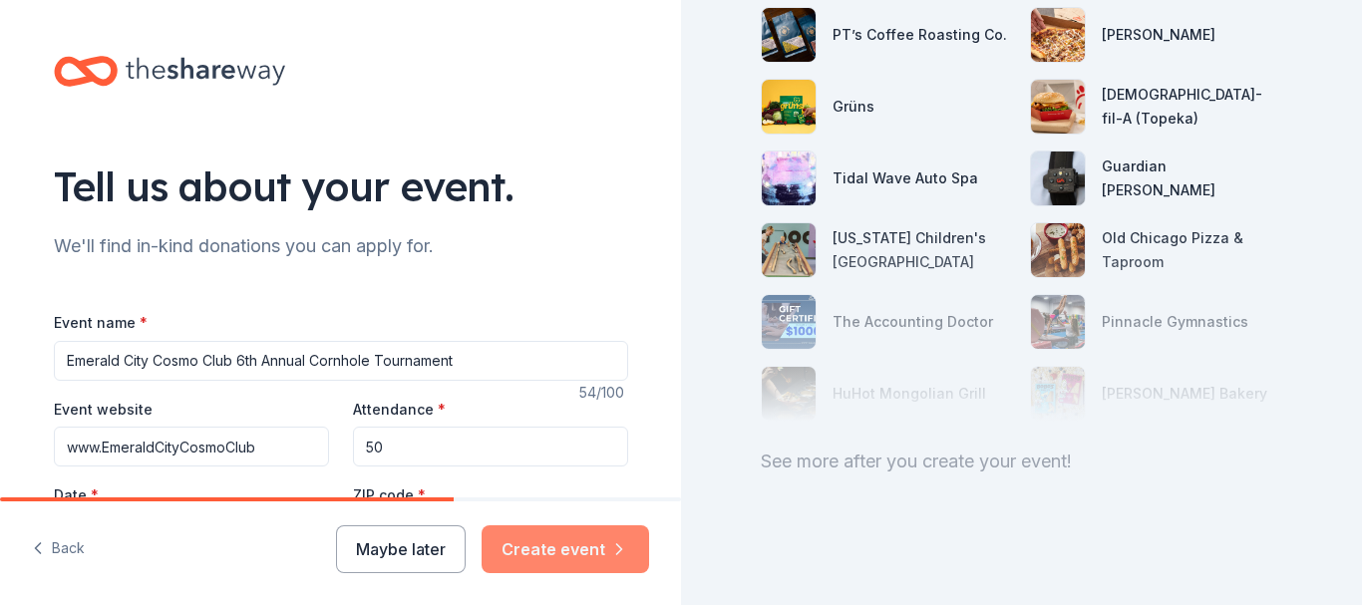
click at [581, 560] on button "Create event" at bounding box center [566, 550] width 168 height 48
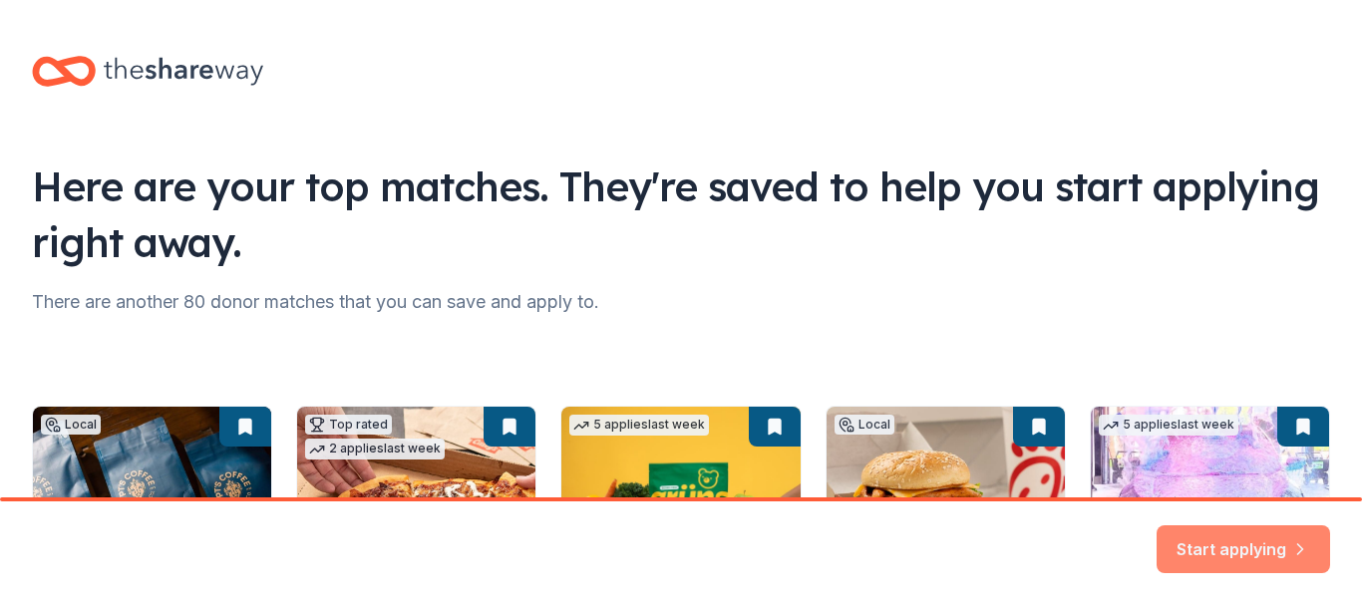
click at [1225, 559] on button "Start applying" at bounding box center [1244, 538] width 174 height 48
click at [1223, 544] on div "Start applying" at bounding box center [1244, 550] width 174 height 48
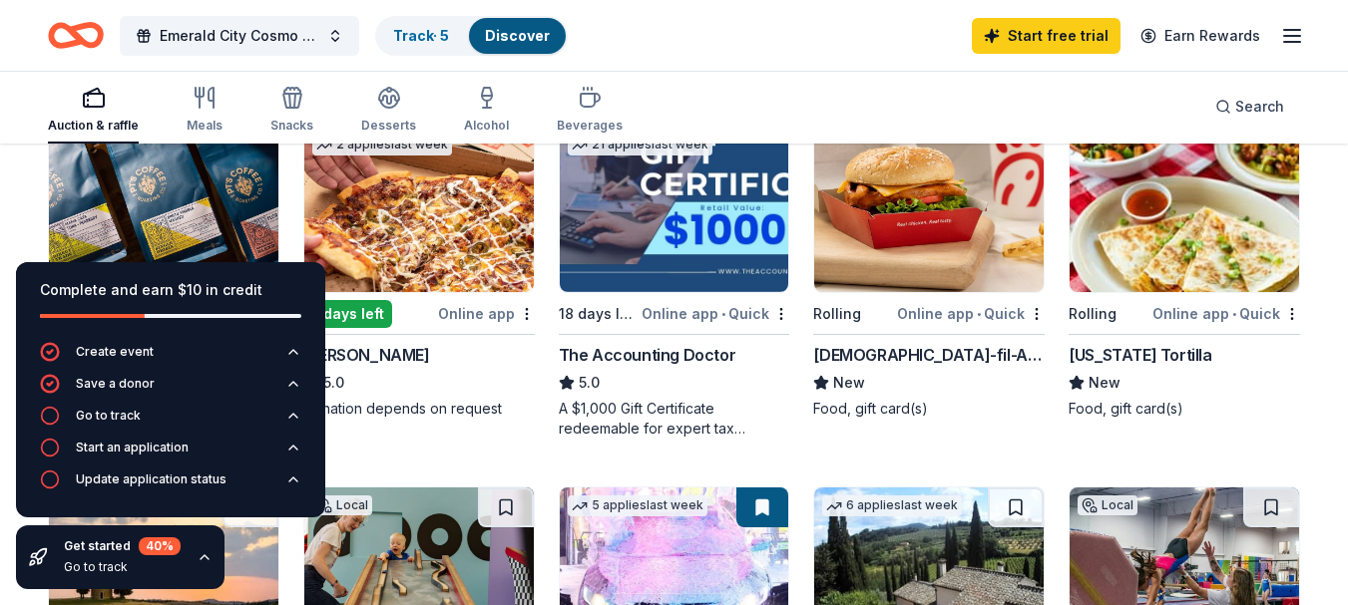
scroll to position [264, 0]
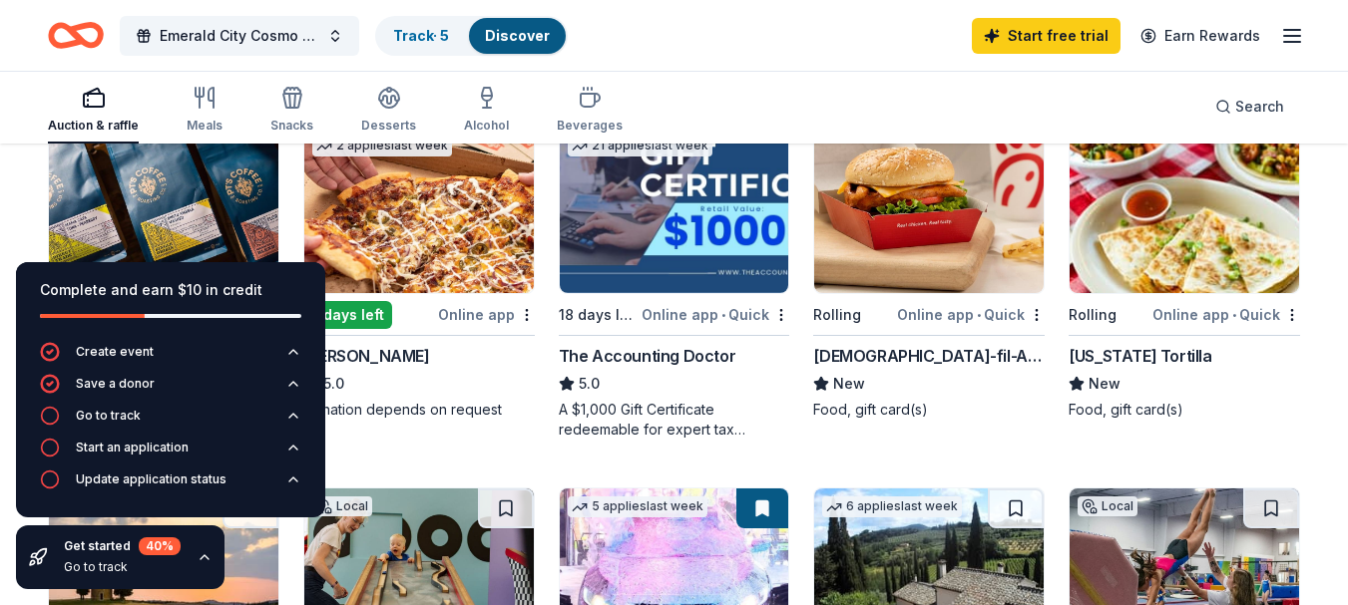
click at [168, 579] on div "Get started 40 % Go to track" at bounding box center [120, 558] width 208 height 64
click at [58, 411] on icon "button" at bounding box center [50, 416] width 20 height 20
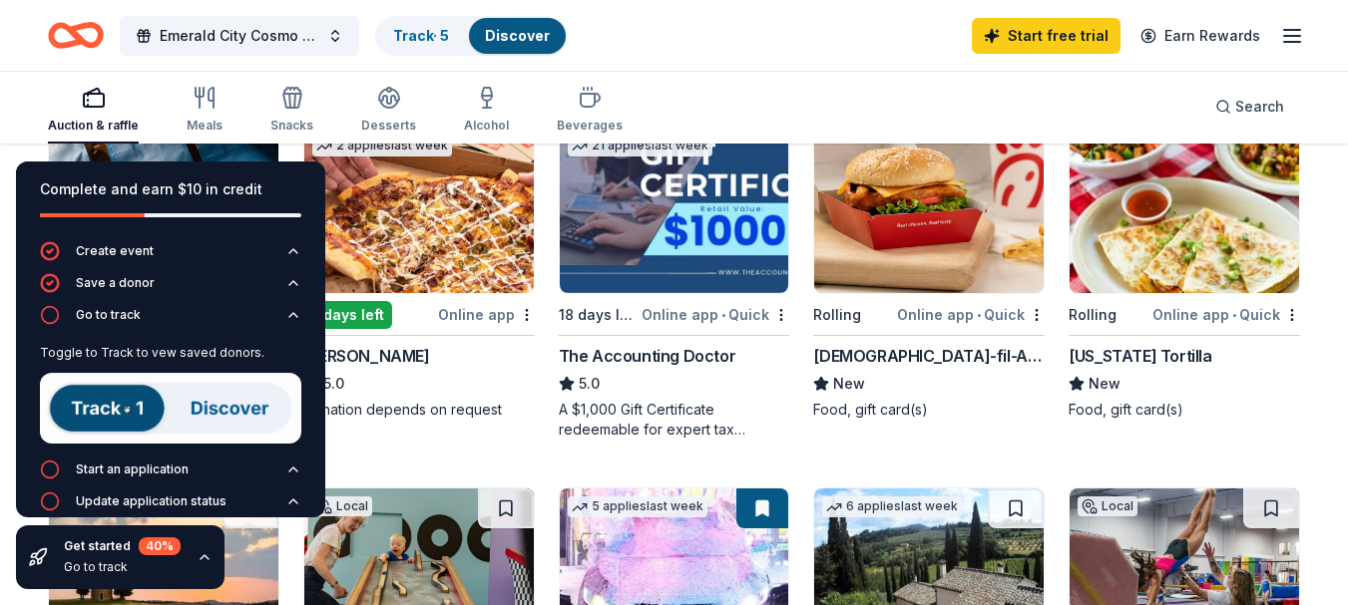
click at [198, 414] on img at bounding box center [170, 408] width 261 height 71
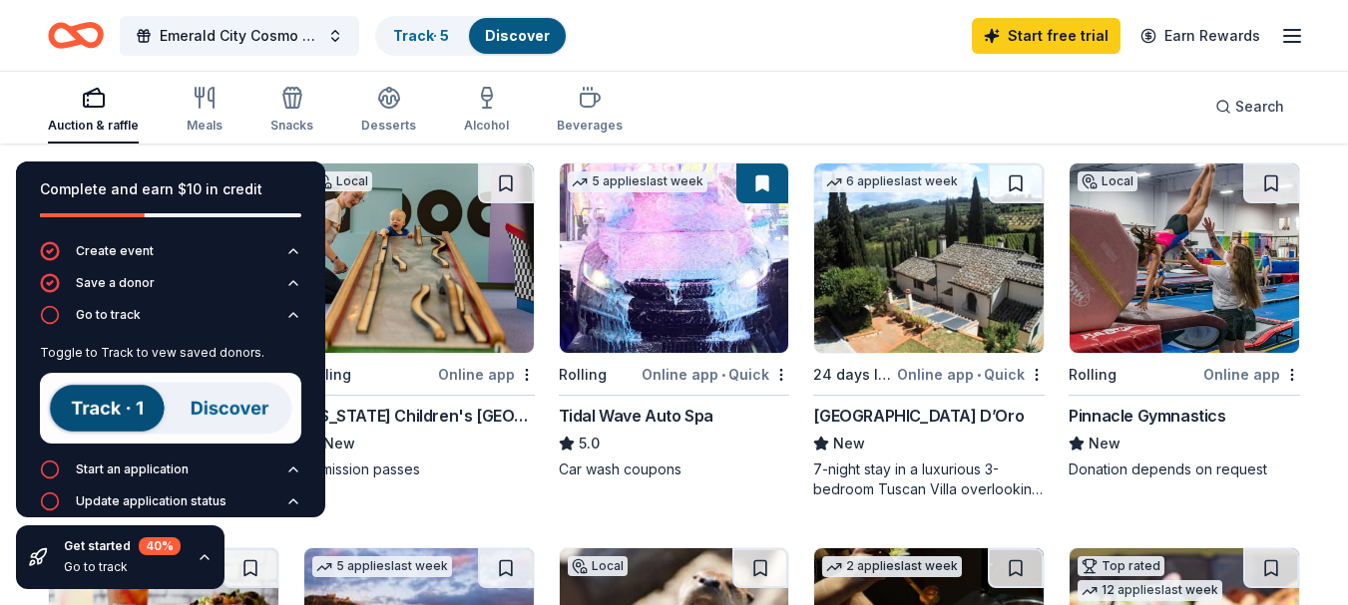
scroll to position [591, 0]
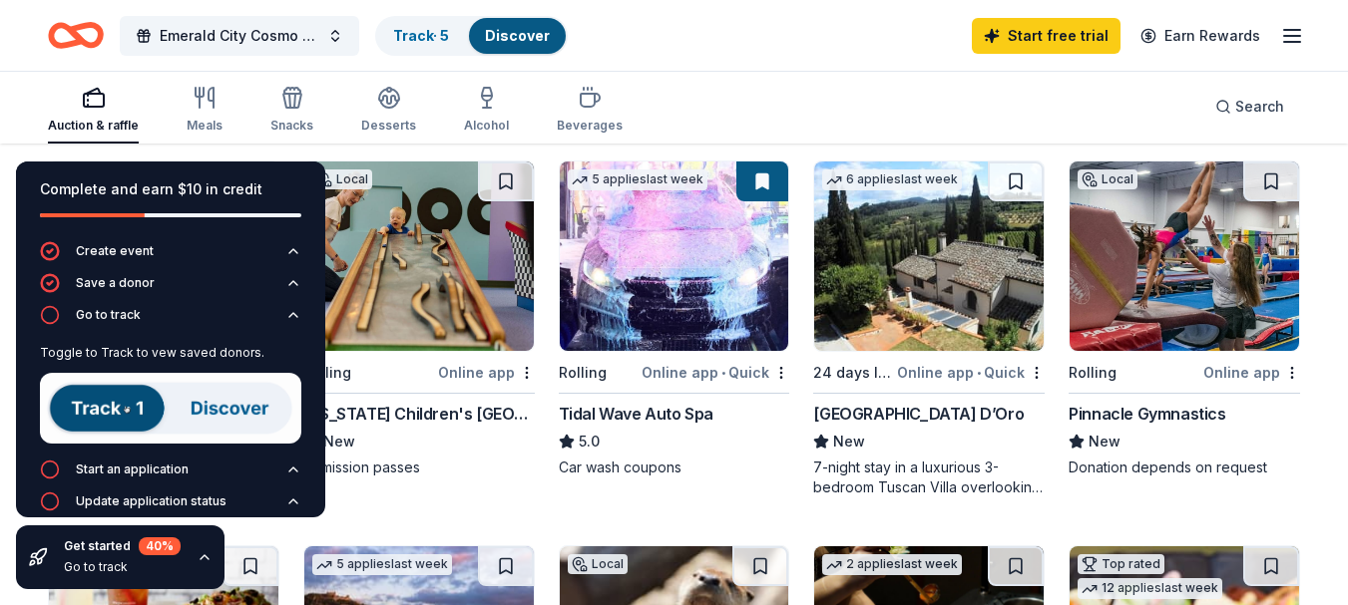
click at [906, 472] on div "7-night stay in a luxurious 3-bedroom Tuscan Villa overlooking a vineyard and t…" at bounding box center [928, 478] width 231 height 40
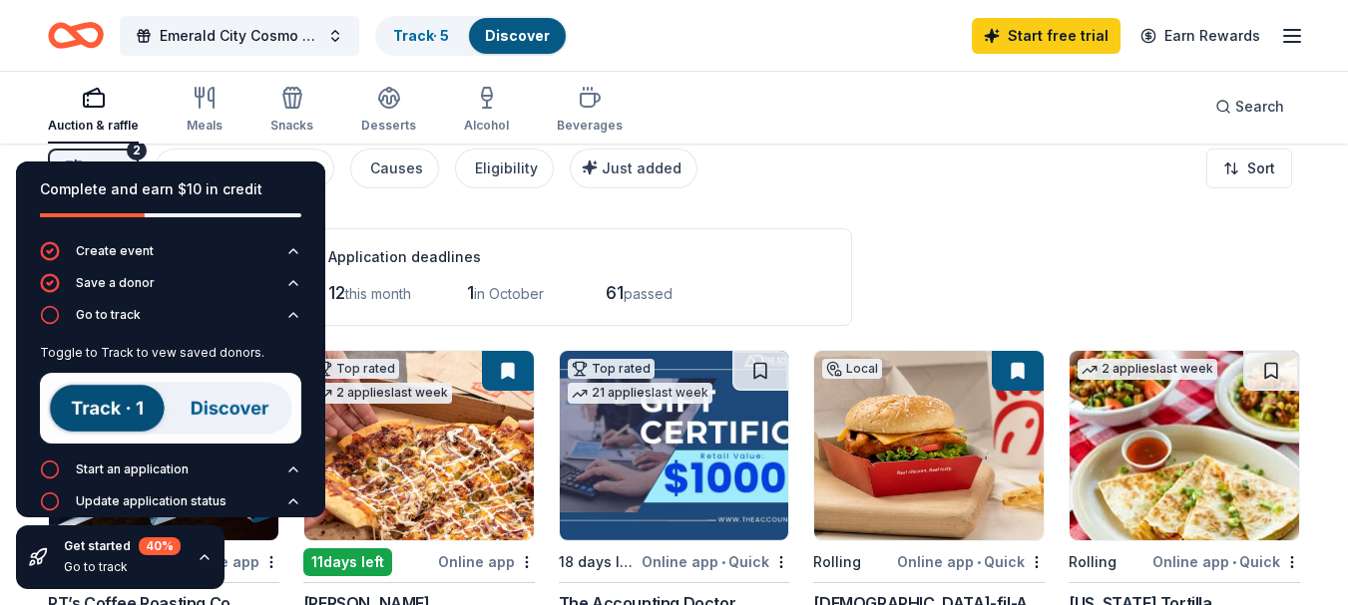
scroll to position [0, 0]
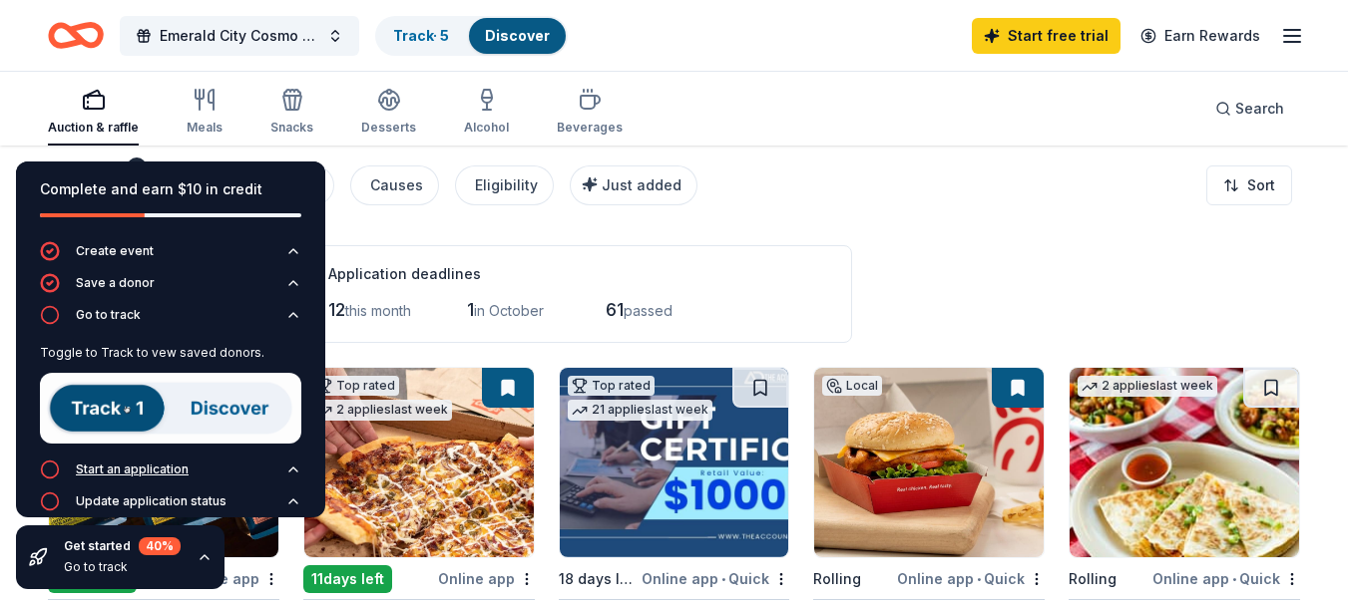
click at [149, 476] on div "Start an application" at bounding box center [114, 470] width 149 height 20
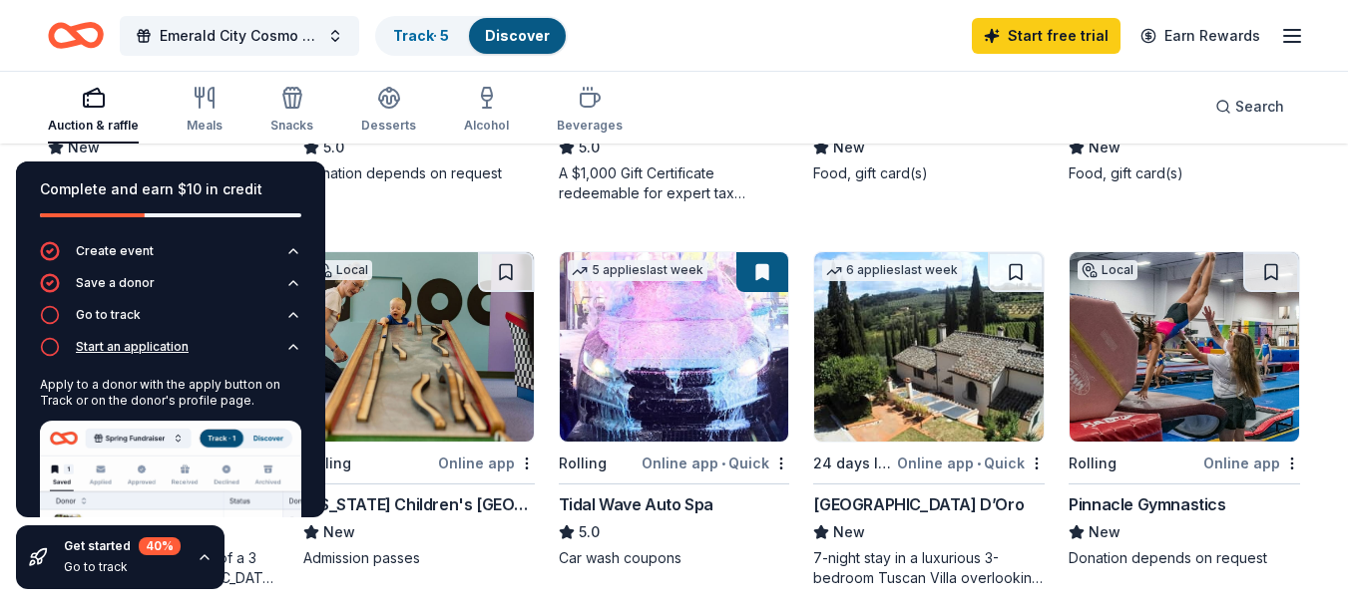
scroll to position [505, 0]
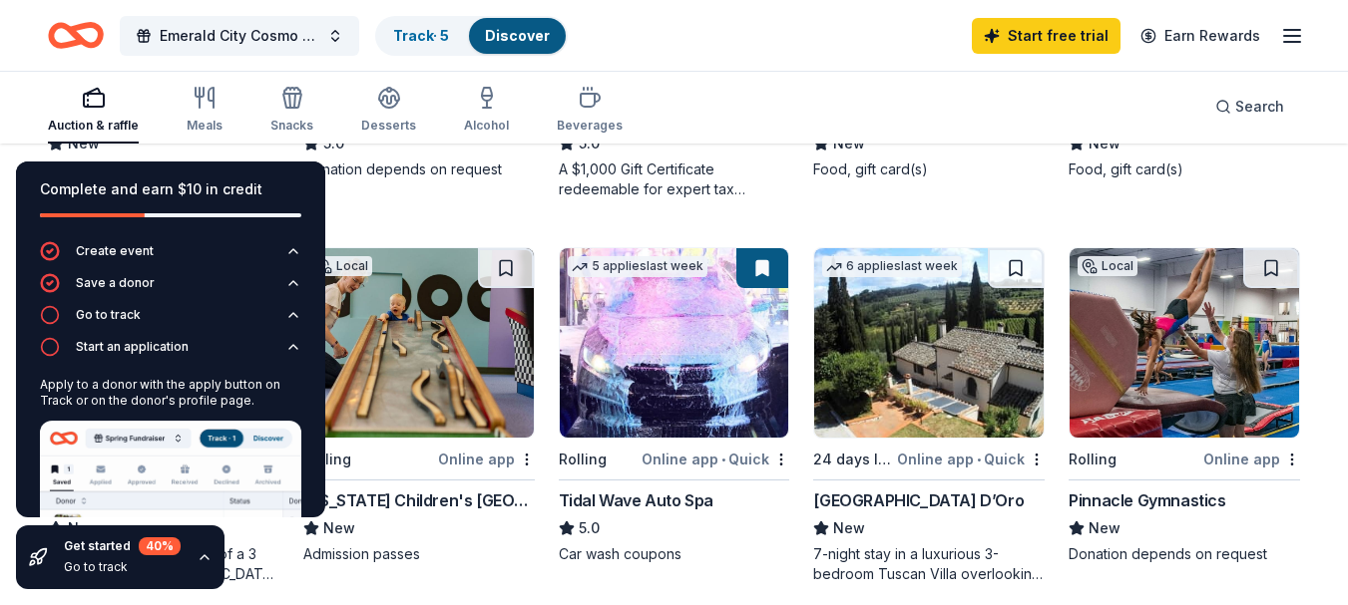
click at [663, 355] on img at bounding box center [674, 343] width 229 height 190
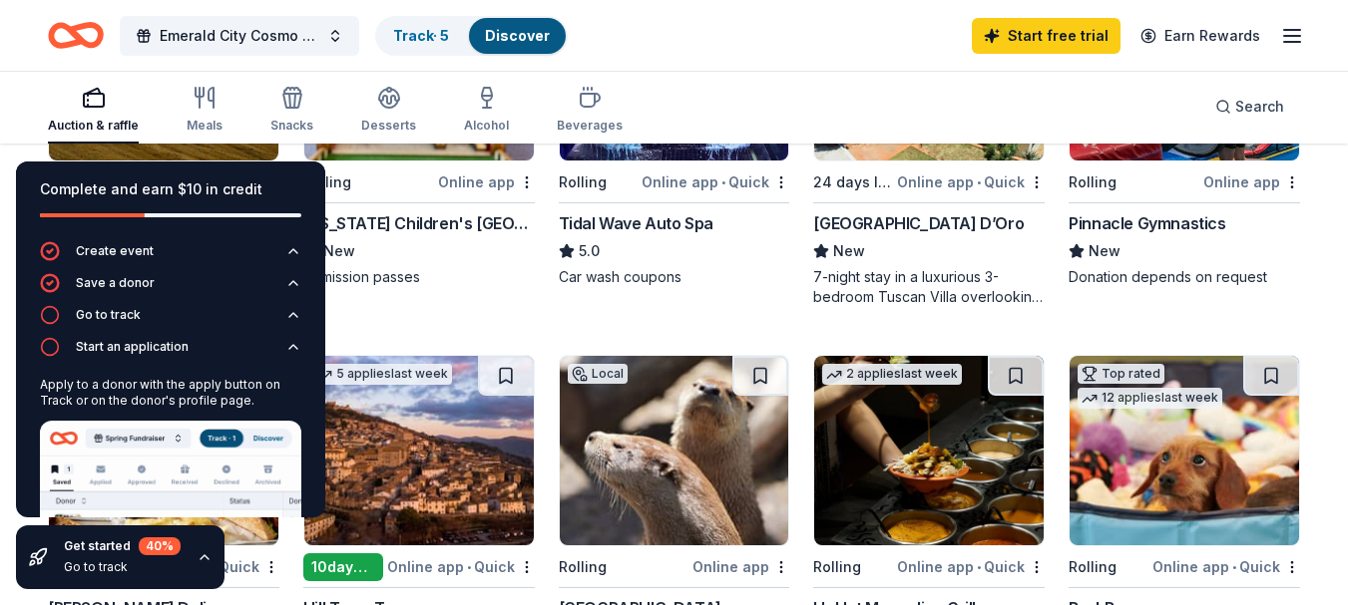
scroll to position [783, 0]
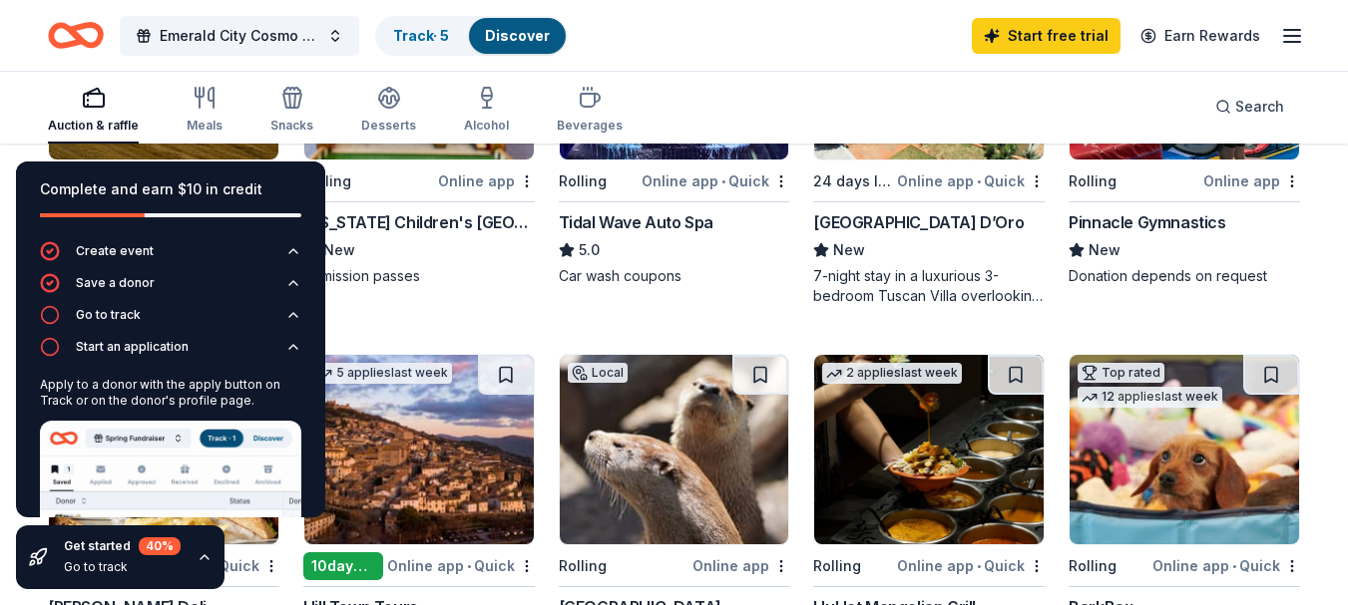
click at [1329, 61] on div "Emerald City Cosmo Club 6th Annual Cornhole Tournament Track · 5 Discover Start…" at bounding box center [674, 35] width 1348 height 71
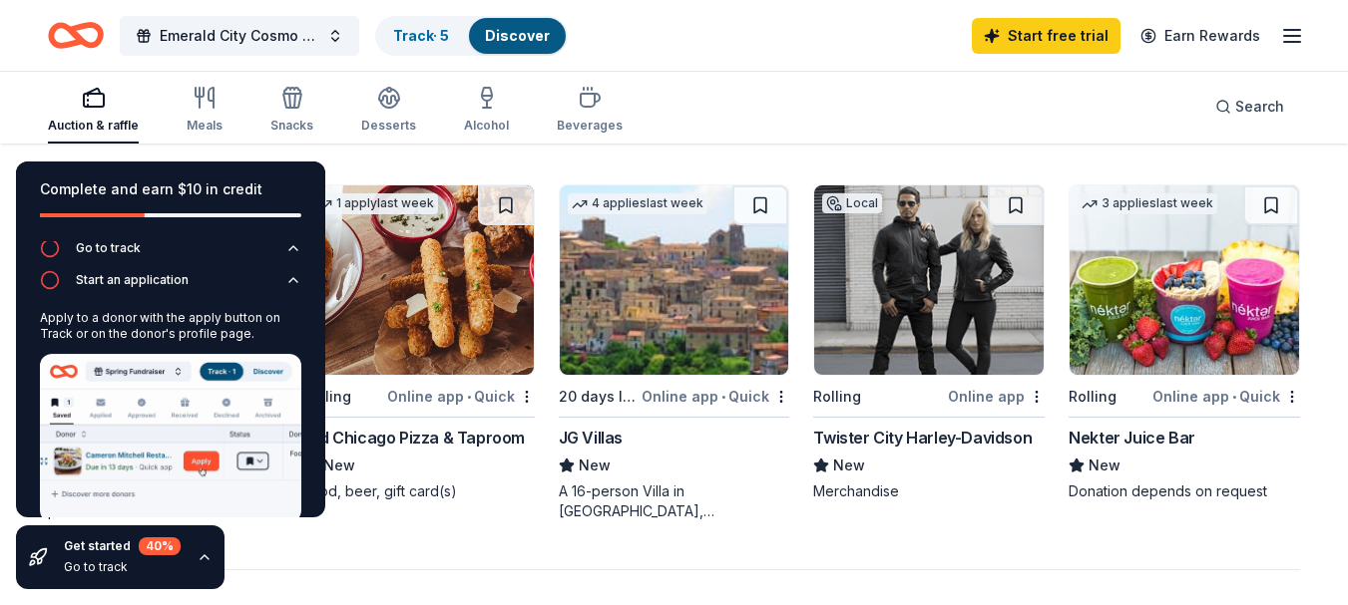
scroll to position [0, 0]
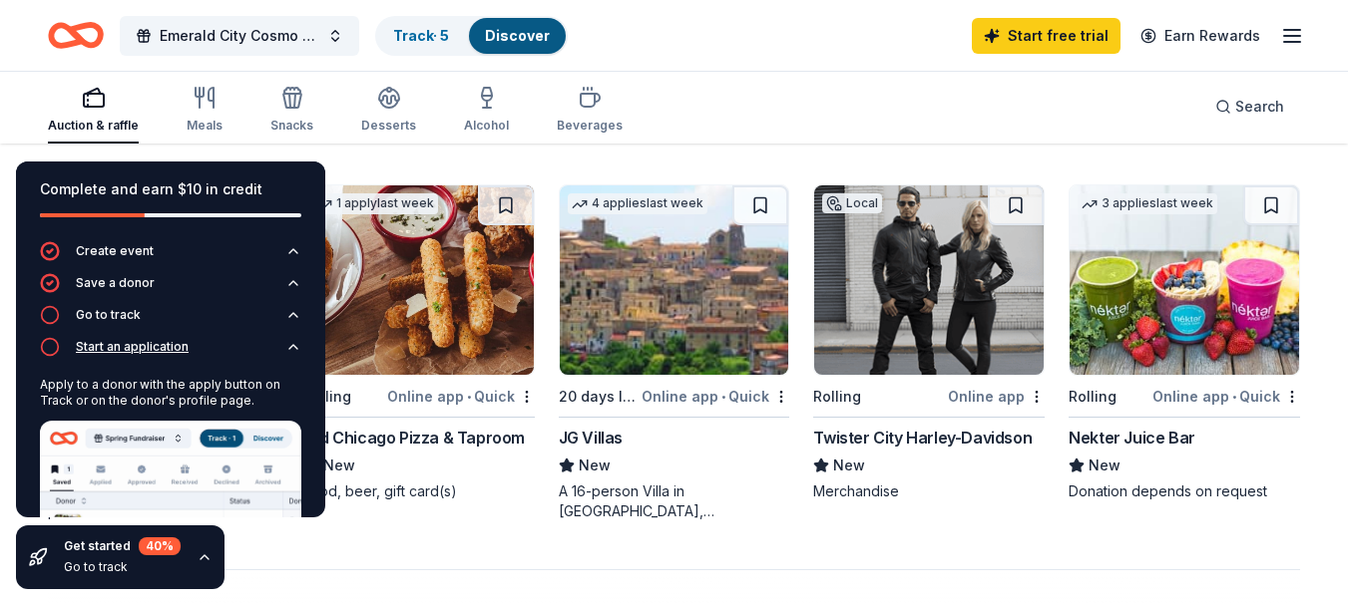
click at [44, 353] on circle "button" at bounding box center [50, 347] width 17 height 17
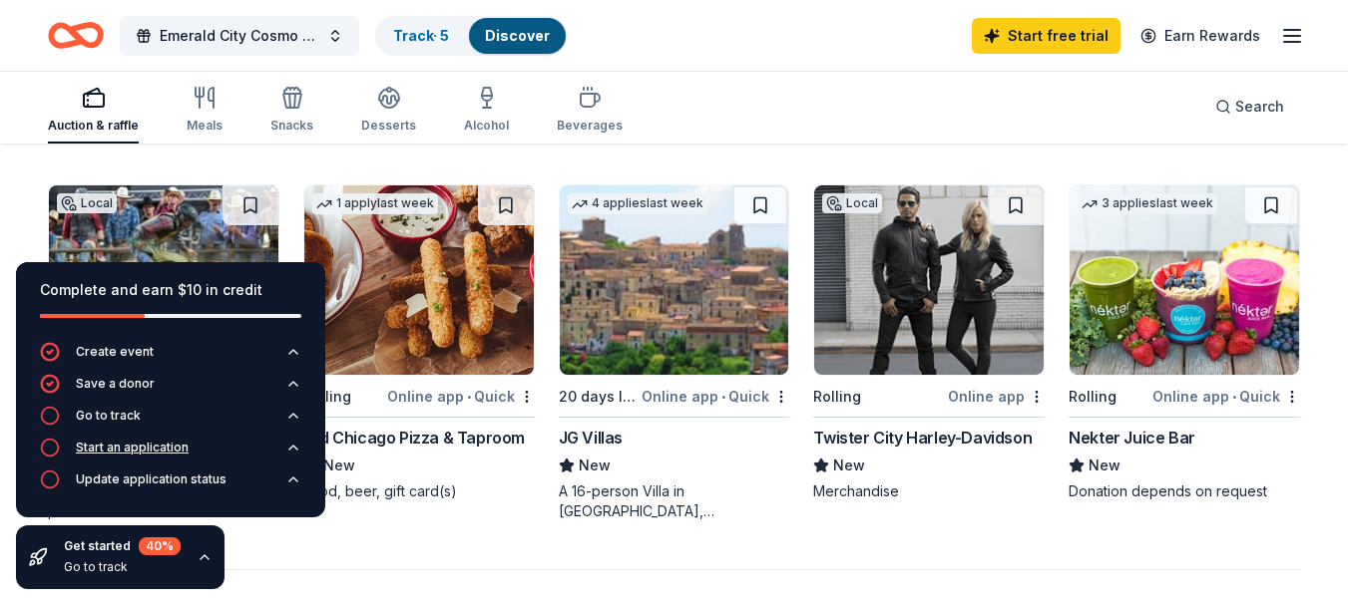
click at [48, 456] on circle "button" at bounding box center [50, 448] width 17 height 17
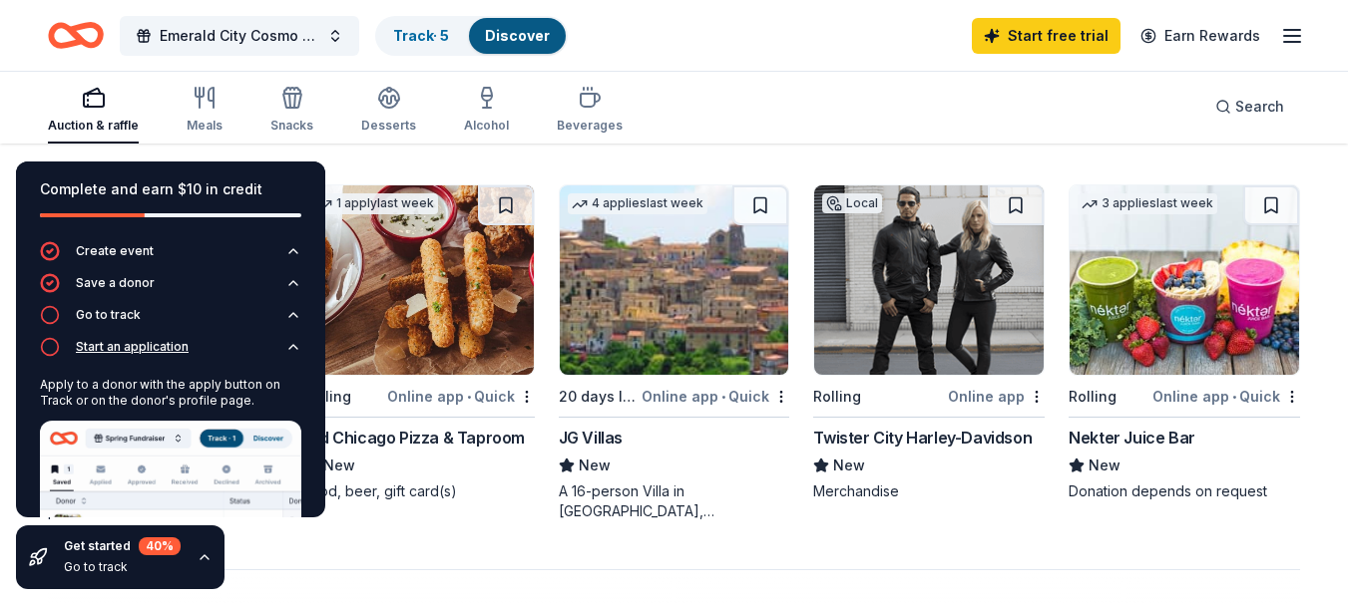
click at [44, 353] on circle "button" at bounding box center [50, 347] width 17 height 17
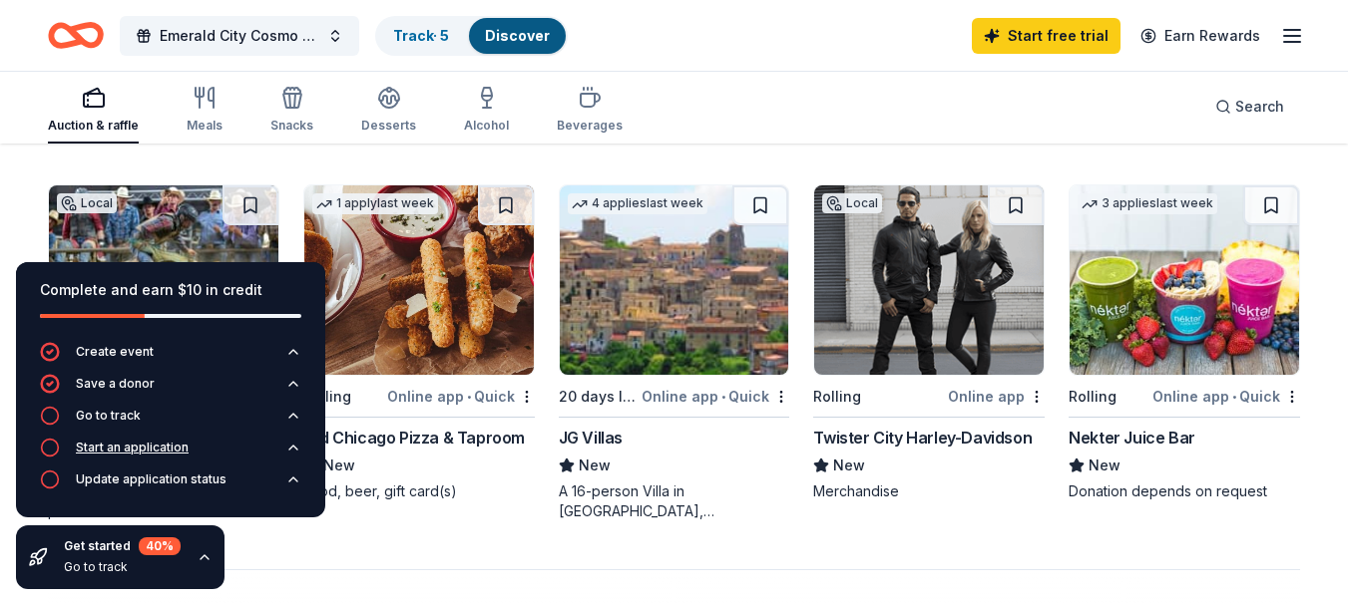
click at [45, 448] on icon "button" at bounding box center [50, 448] width 20 height 20
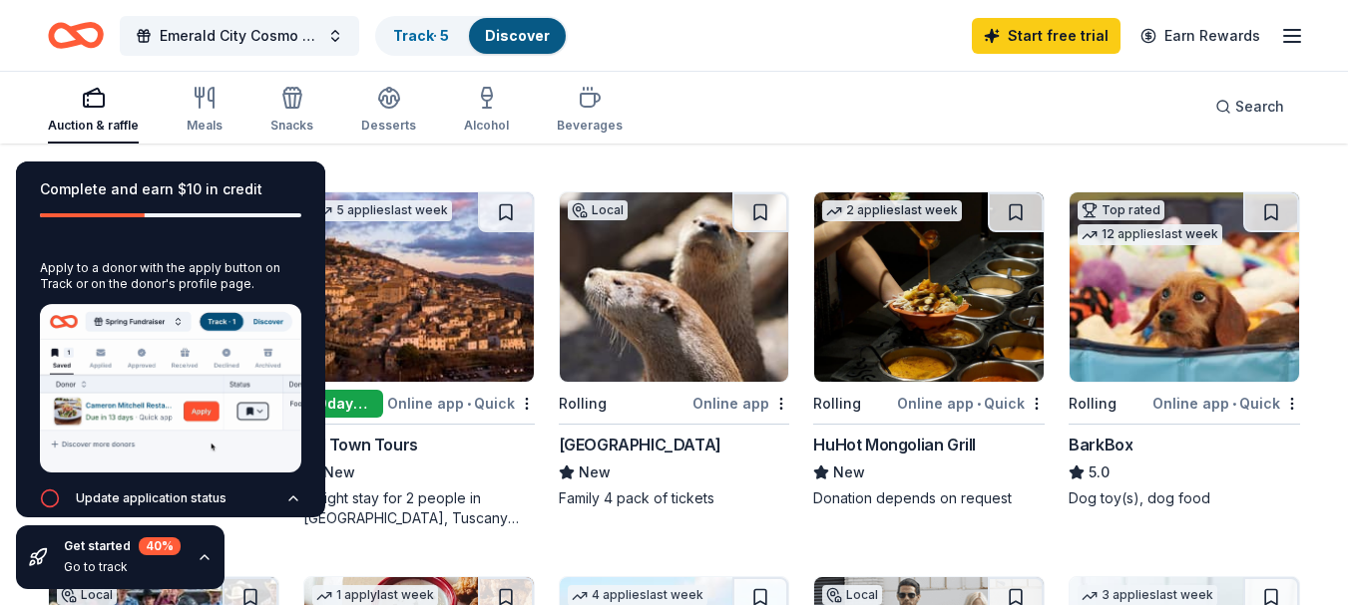
scroll to position [934, 0]
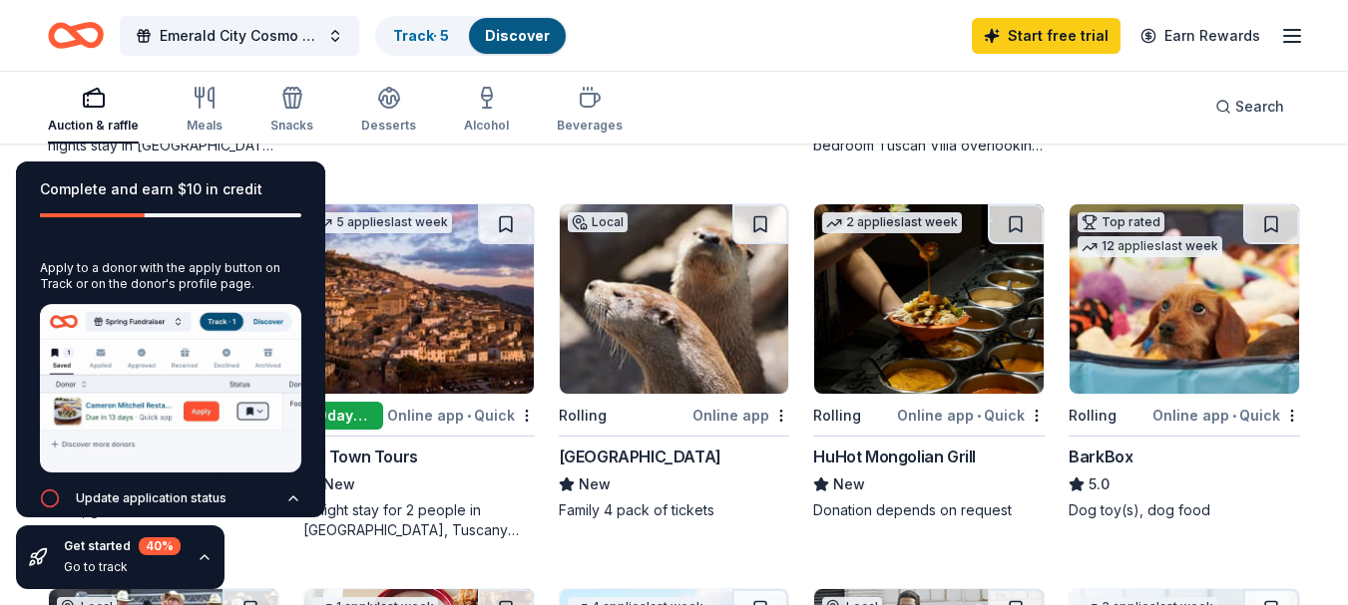
click at [739, 428] on div "Local Rolling Online app Topeka Zoo & Conservation Center New Family 4 pack of …" at bounding box center [674, 361] width 231 height 317
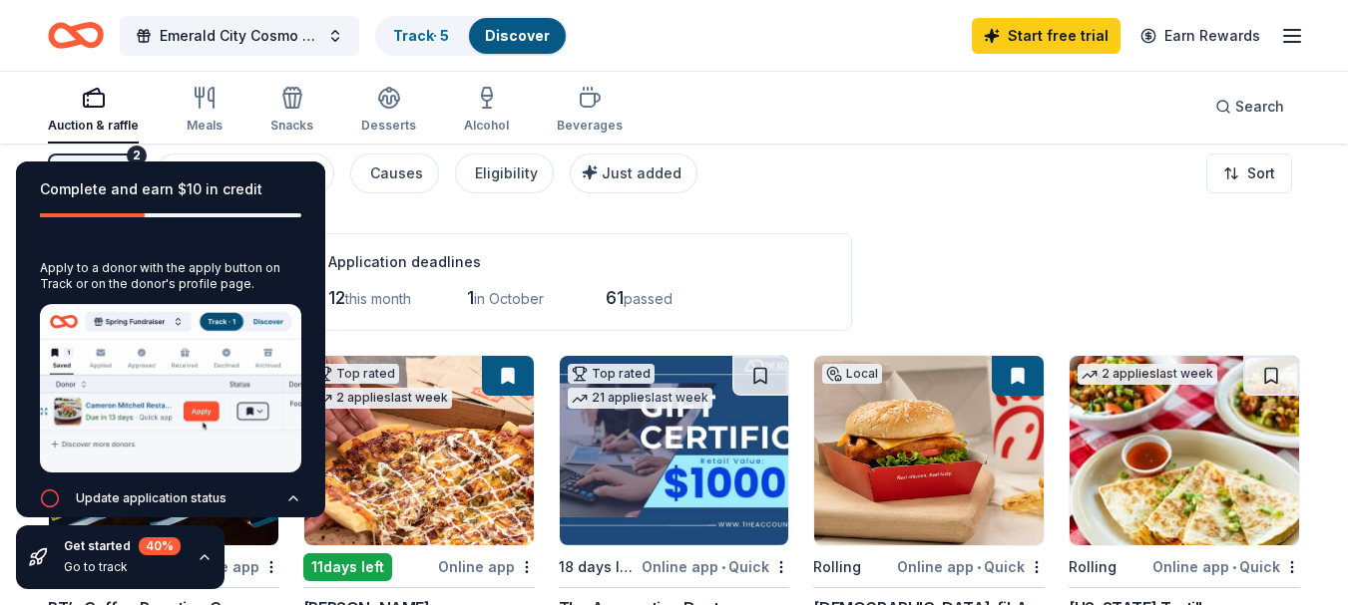
scroll to position [0, 0]
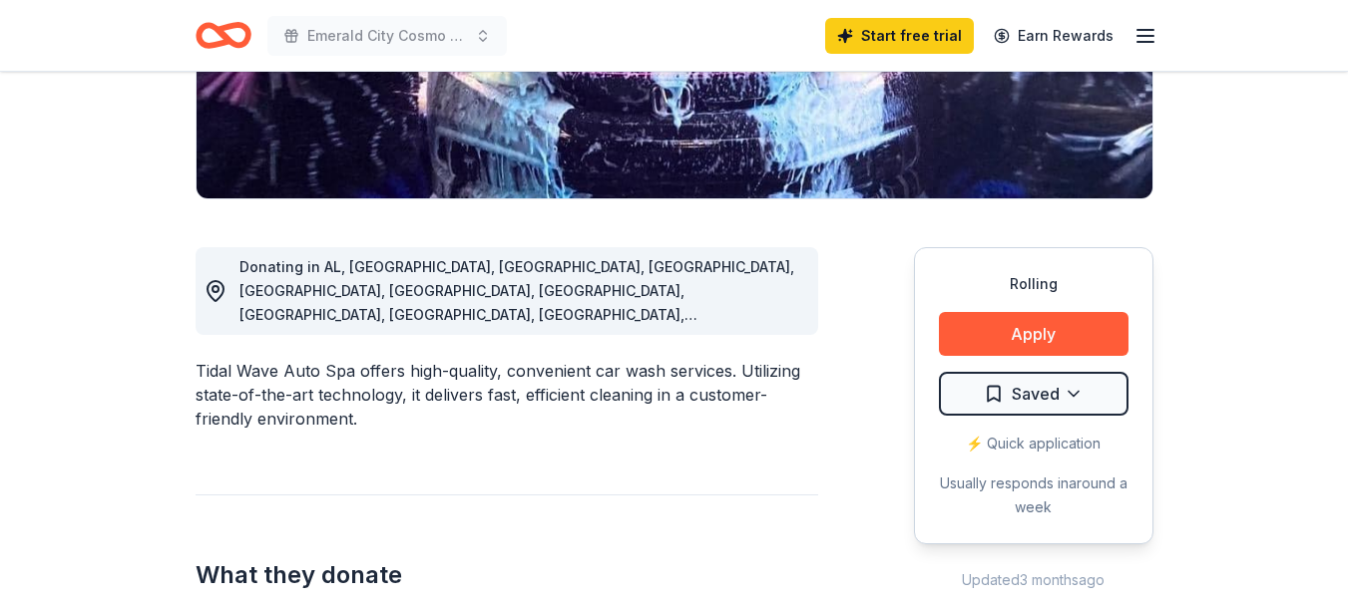
scroll to position [389, 0]
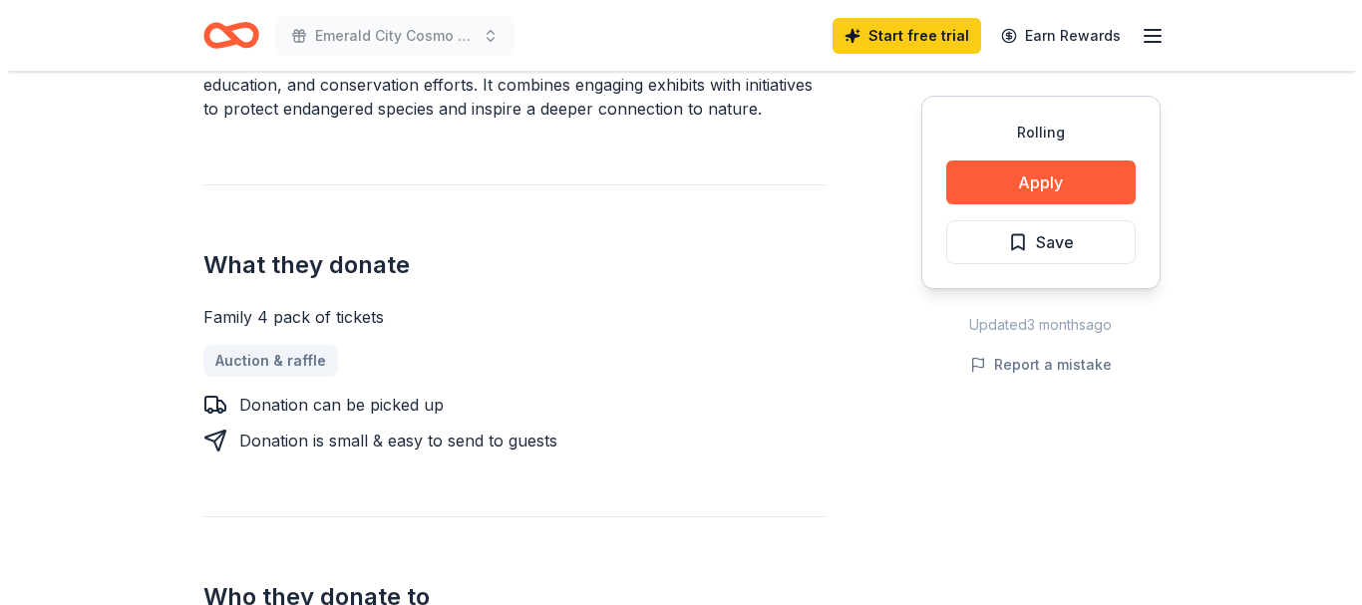
scroll to position [676, 0]
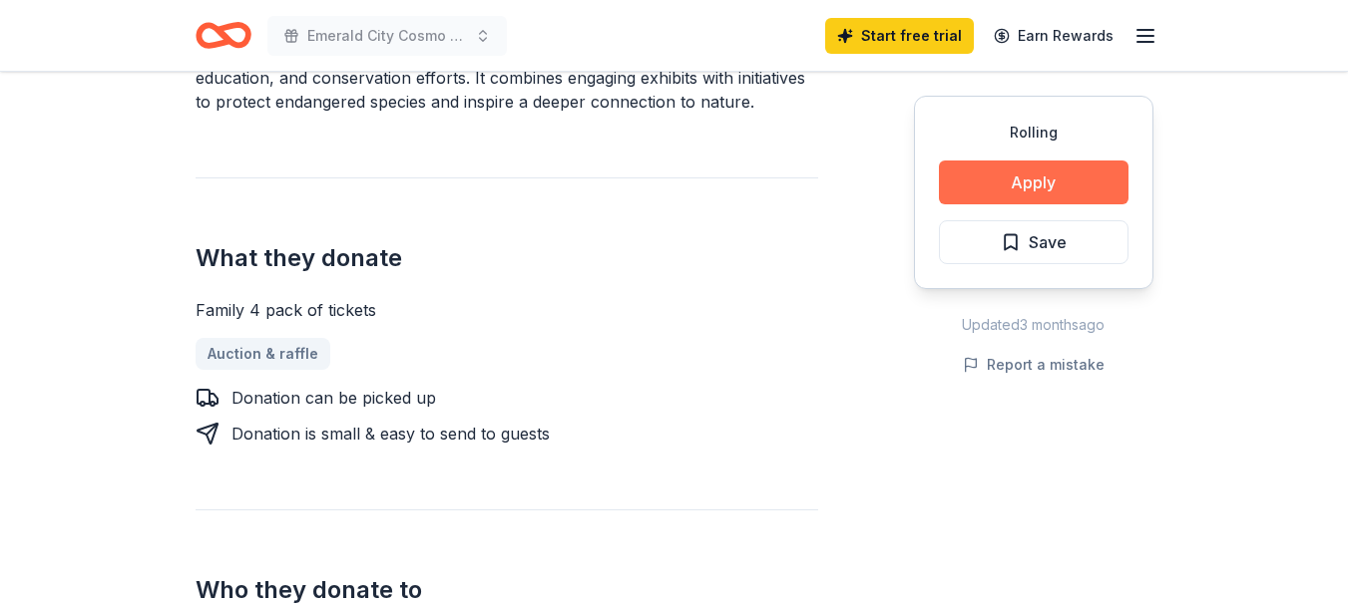
click at [1044, 182] on button "Apply" at bounding box center [1034, 183] width 190 height 44
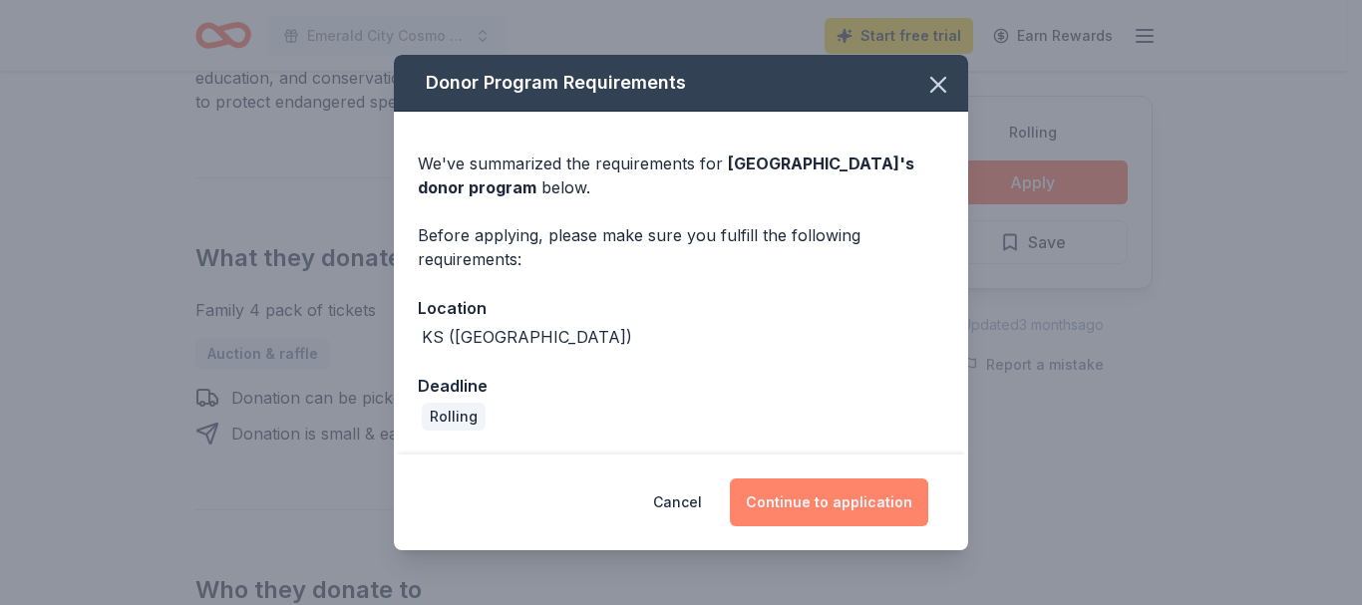
click at [855, 507] on button "Continue to application" at bounding box center [829, 503] width 198 height 48
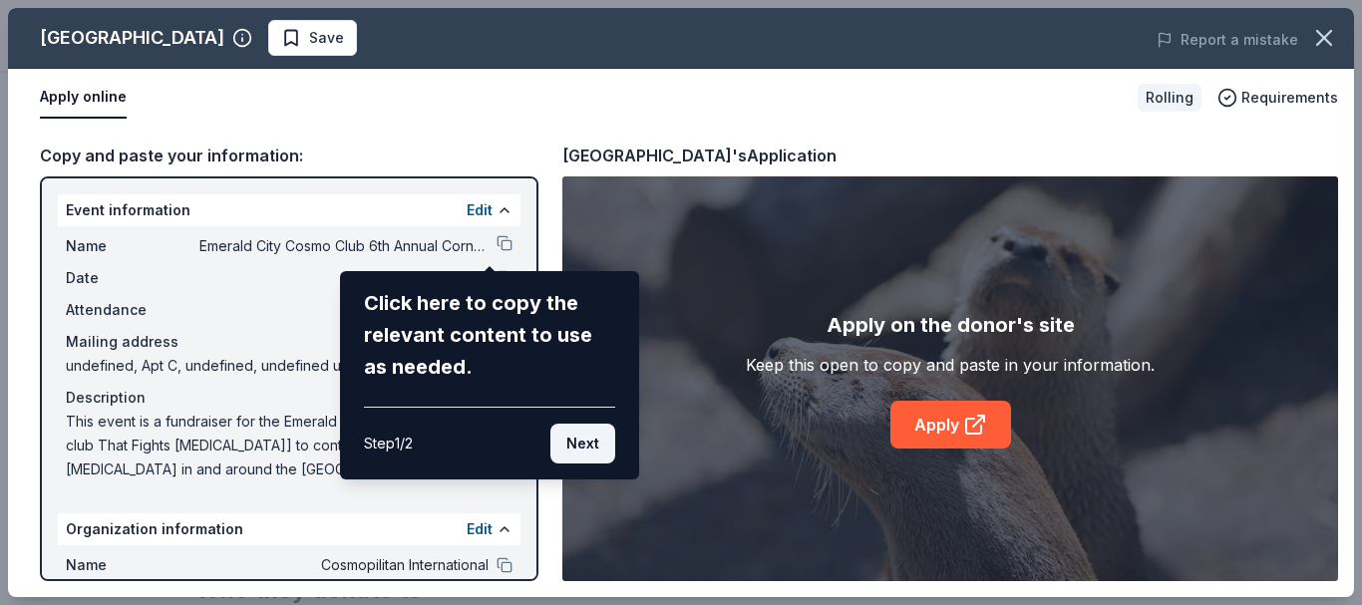
click at [597, 436] on button "Next" at bounding box center [583, 444] width 65 height 40
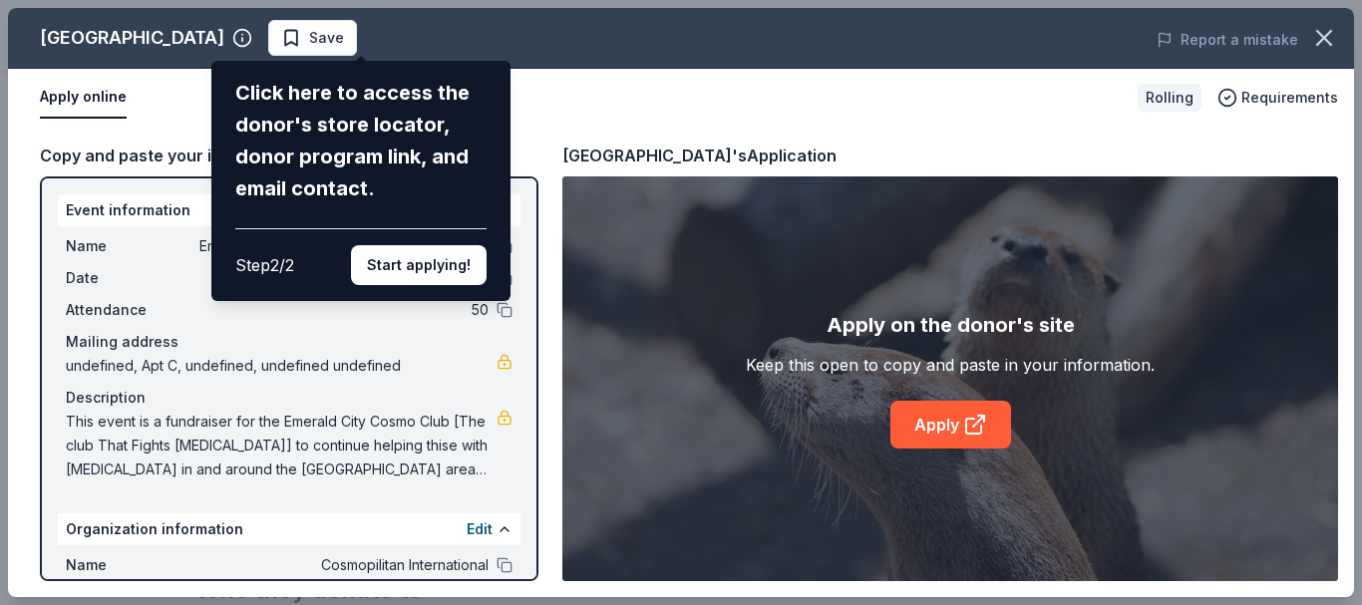
click at [448, 277] on button "Start applying!" at bounding box center [419, 265] width 136 height 40
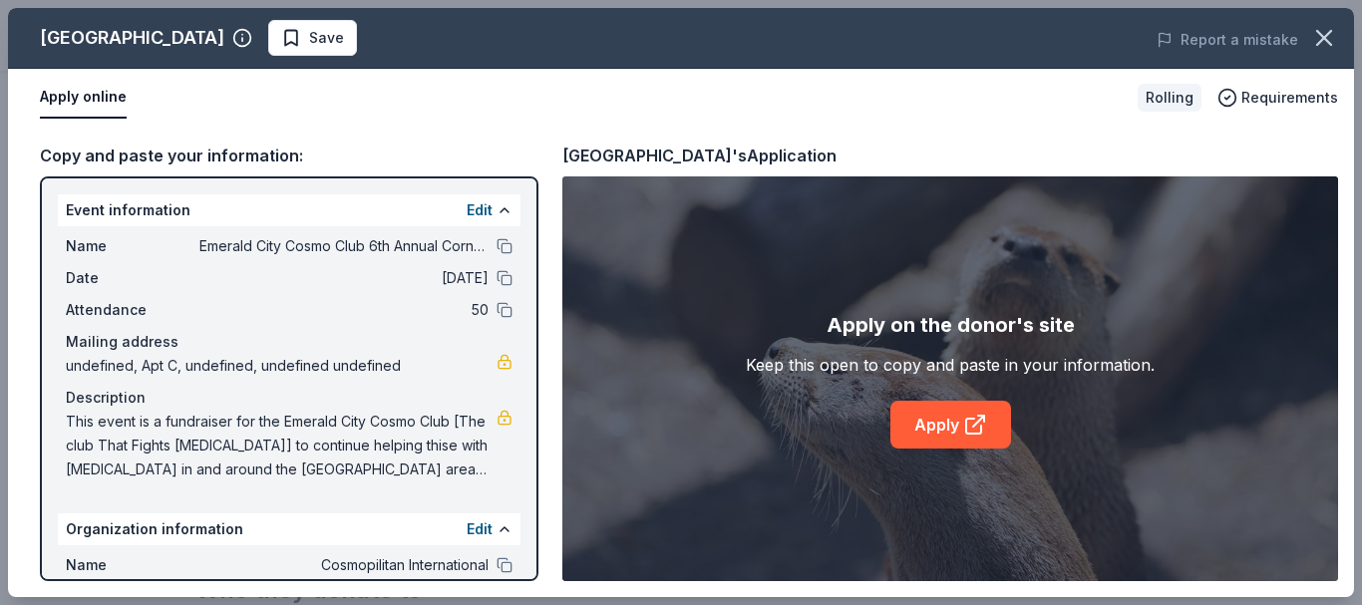
click at [115, 365] on span "undefined, Apt C, undefined, undefined undefined" at bounding box center [281, 366] width 431 height 24
click at [497, 363] on link at bounding box center [505, 362] width 16 height 16
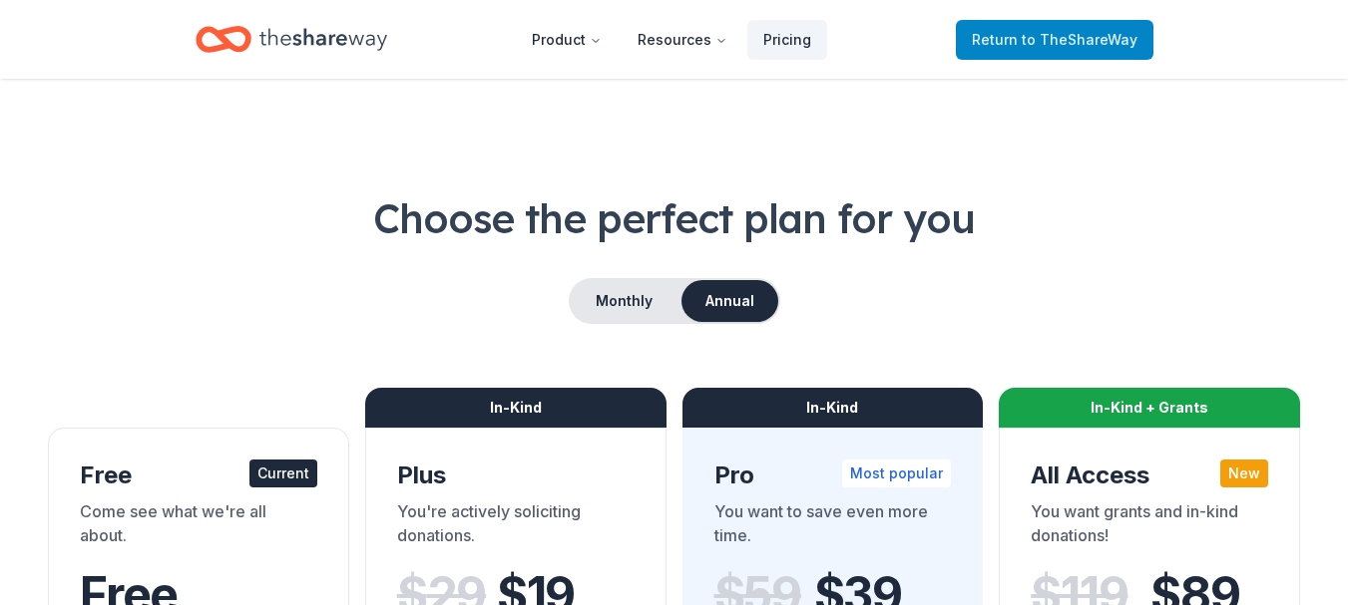
click at [1040, 37] on span "to TheShareWay" at bounding box center [1079, 39] width 116 height 17
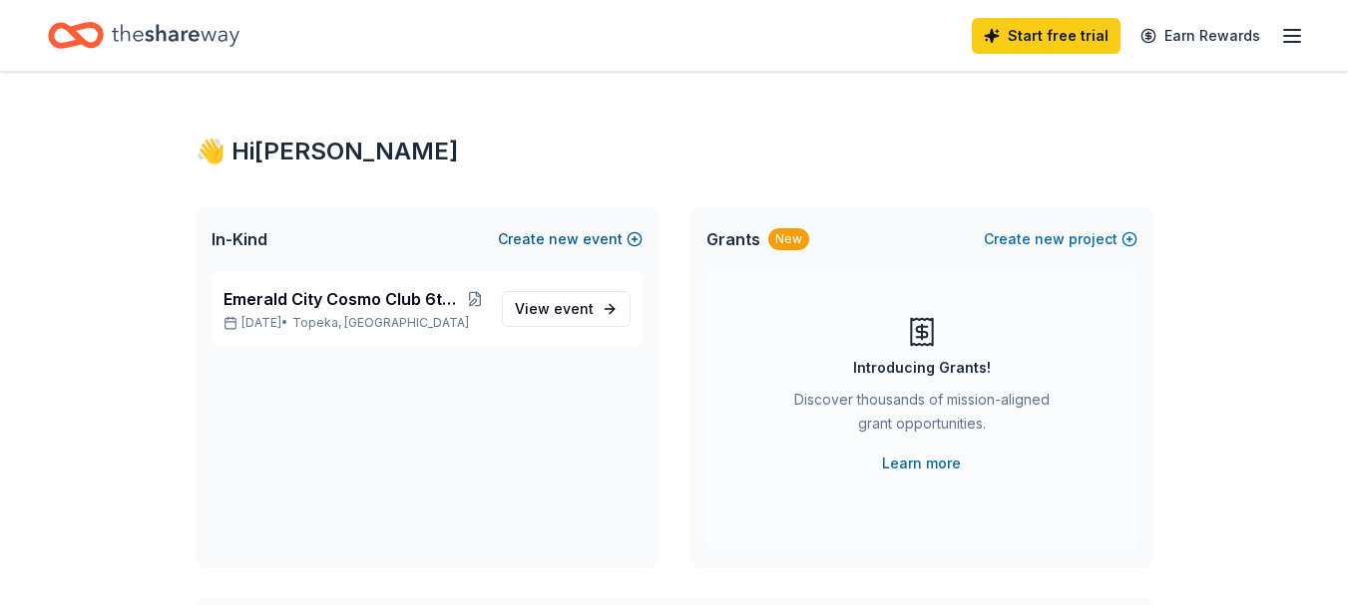
click at [561, 244] on span "new" at bounding box center [564, 239] width 30 height 24
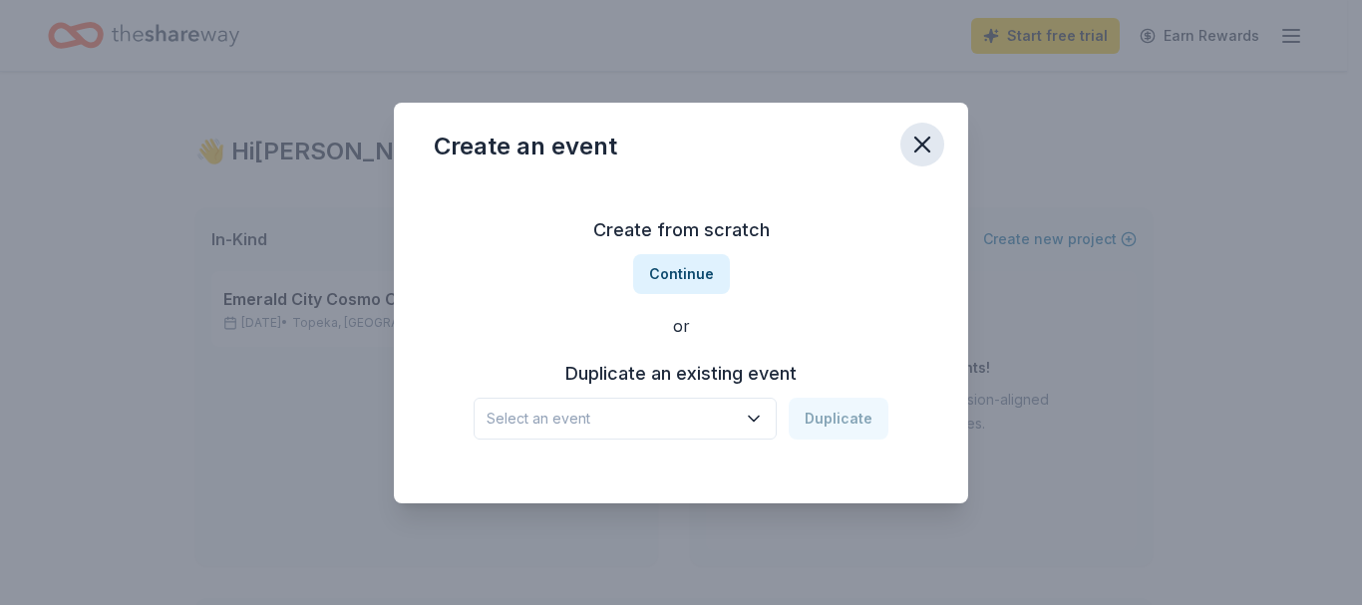
click at [919, 146] on icon "button" at bounding box center [923, 145] width 28 height 28
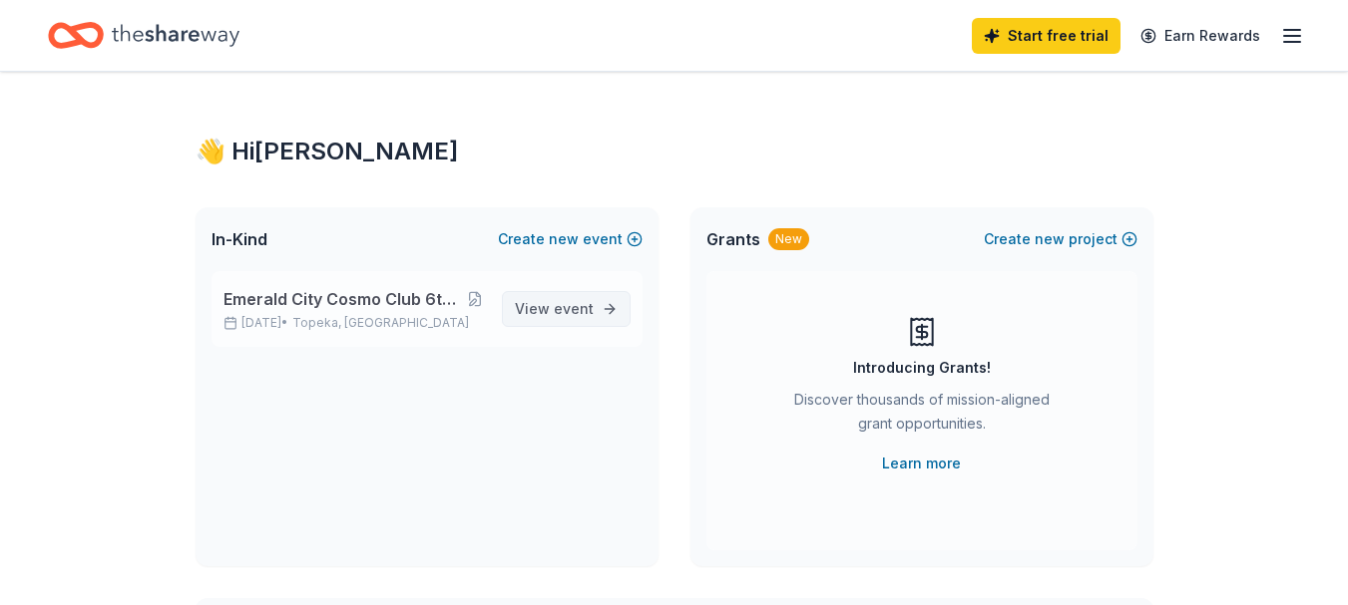
click at [578, 309] on span "event" at bounding box center [574, 308] width 40 height 17
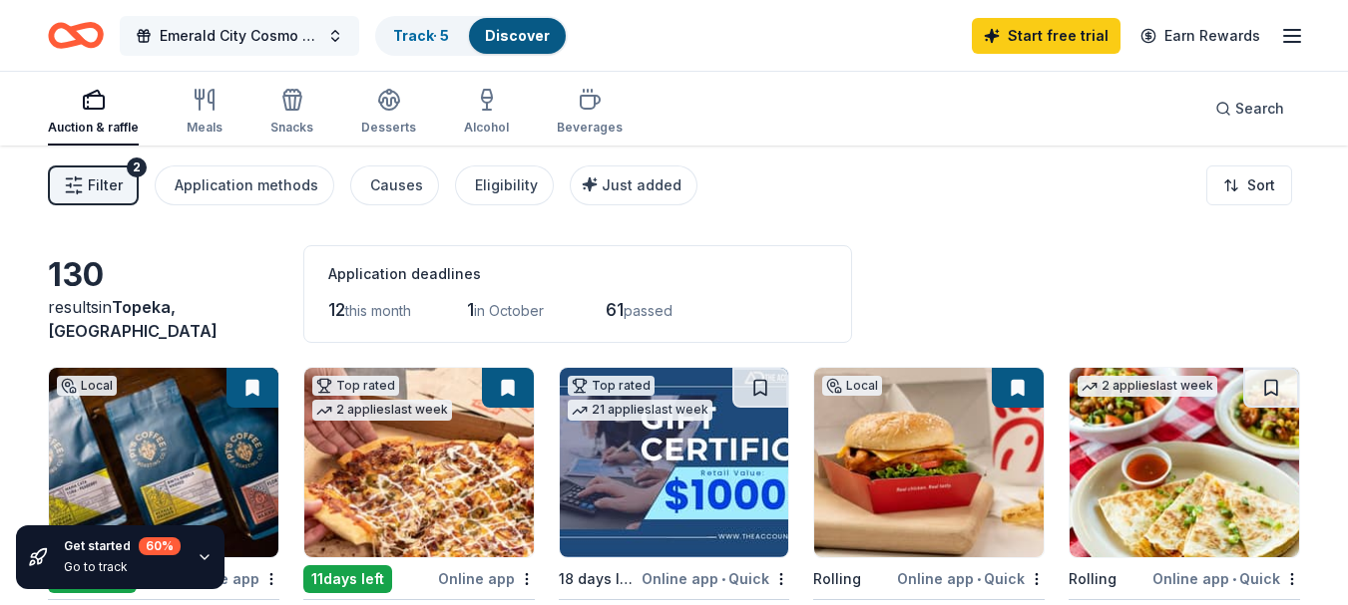
click at [272, 50] on button "Emerald City Cosmo Club 6th Annual Cornhole Tournament" at bounding box center [239, 36] width 239 height 40
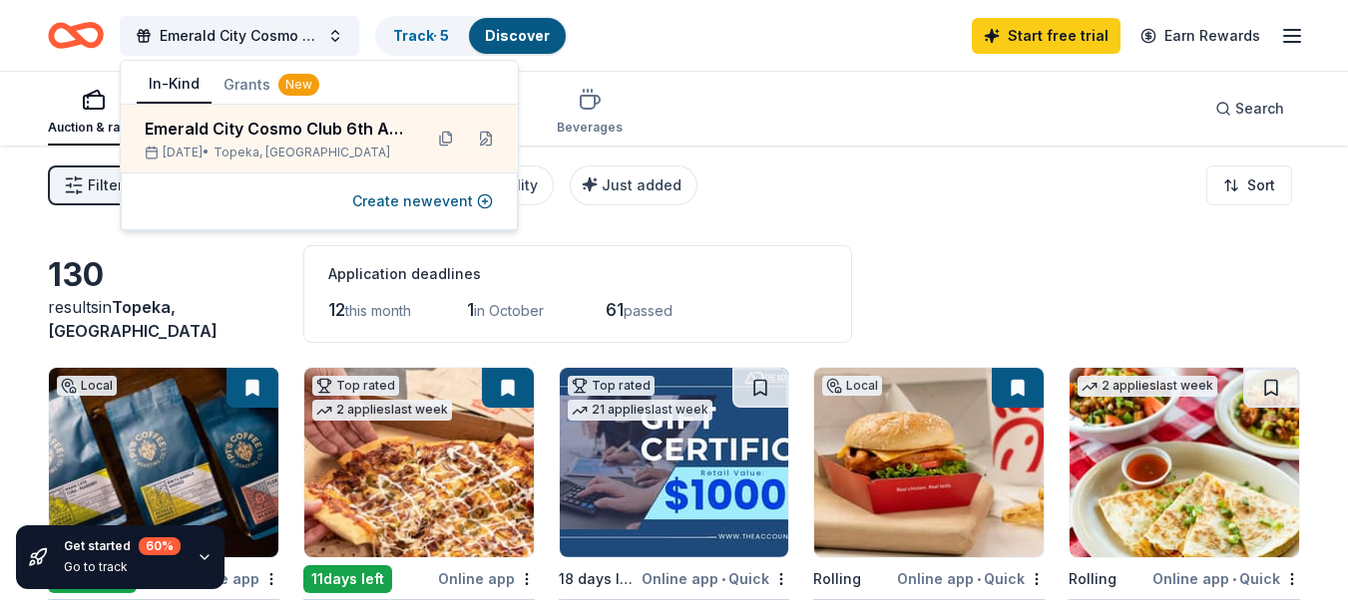
click at [777, 28] on div "Emerald City Cosmo Club 6th Annual Cornhole Tournament Track · 5 Discover Start…" at bounding box center [674, 35] width 1252 height 47
